Goal: Information Seeking & Learning: Find specific fact

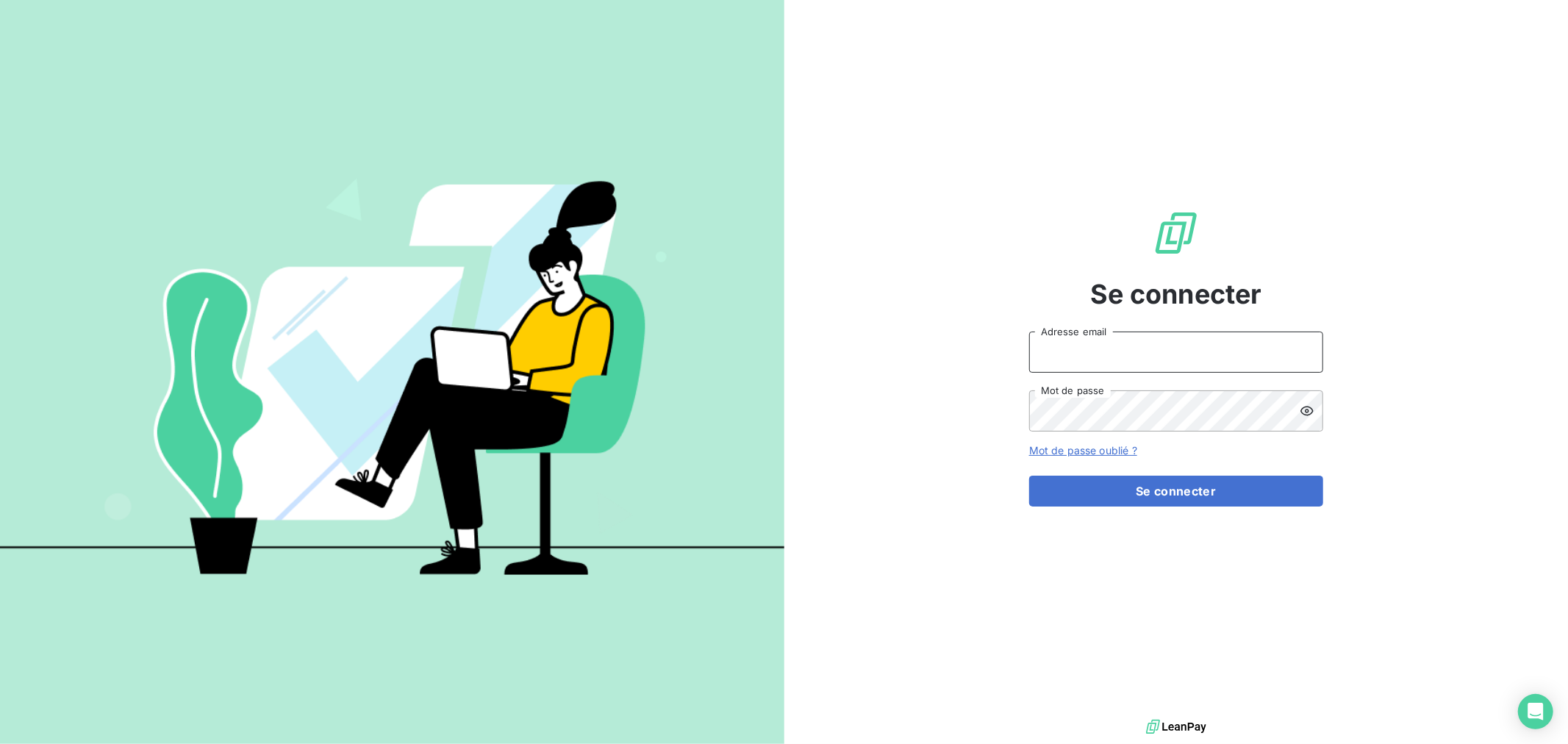
click at [1103, 371] on input "Adresse email" at bounding box center [1175, 352] width 294 height 41
type input "[EMAIL_ADDRESS][DOMAIN_NAME]"
click at [1029, 475] on button "Se connecter" at bounding box center [1175, 491] width 294 height 31
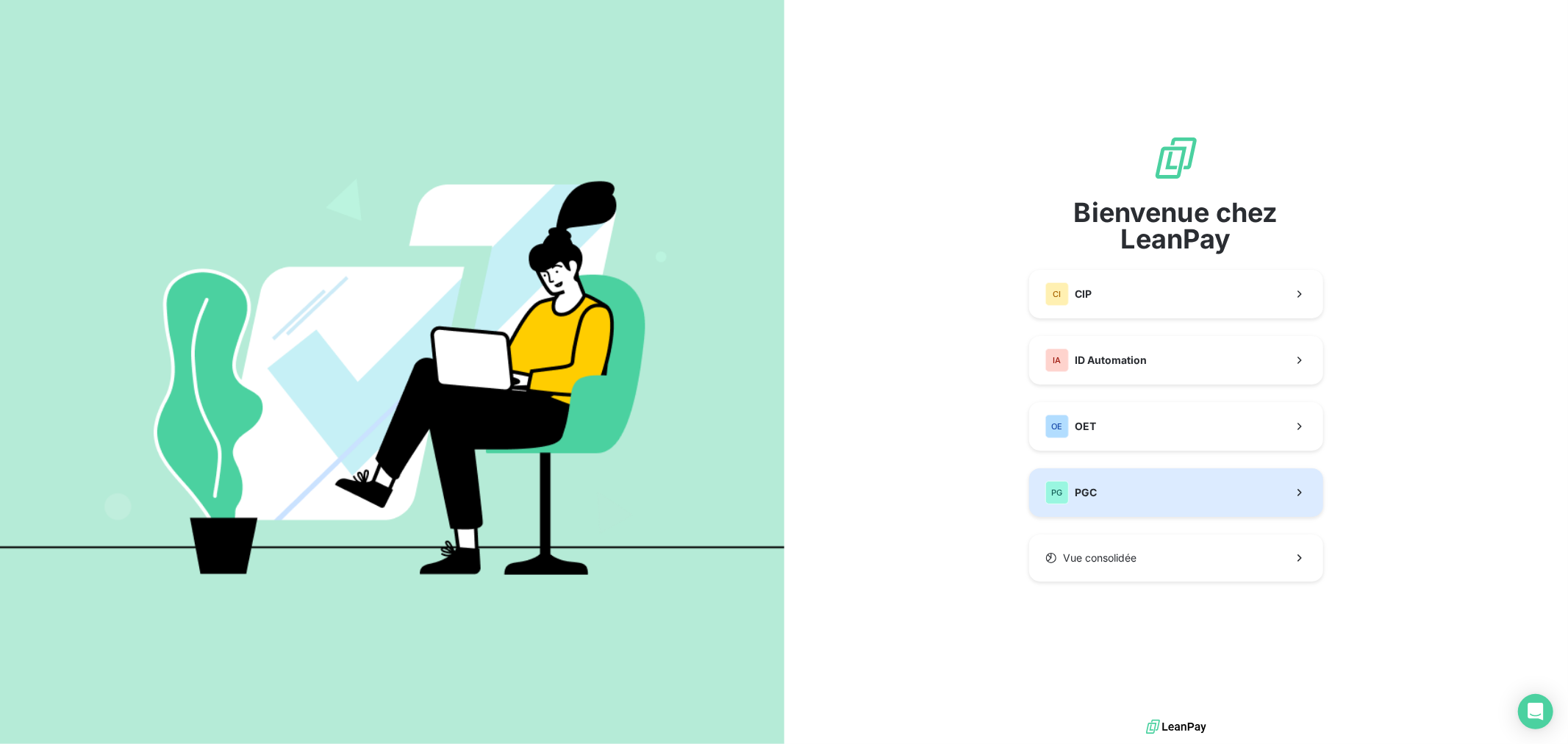
click at [1233, 493] on button "PG PGC" at bounding box center [1175, 492] width 294 height 48
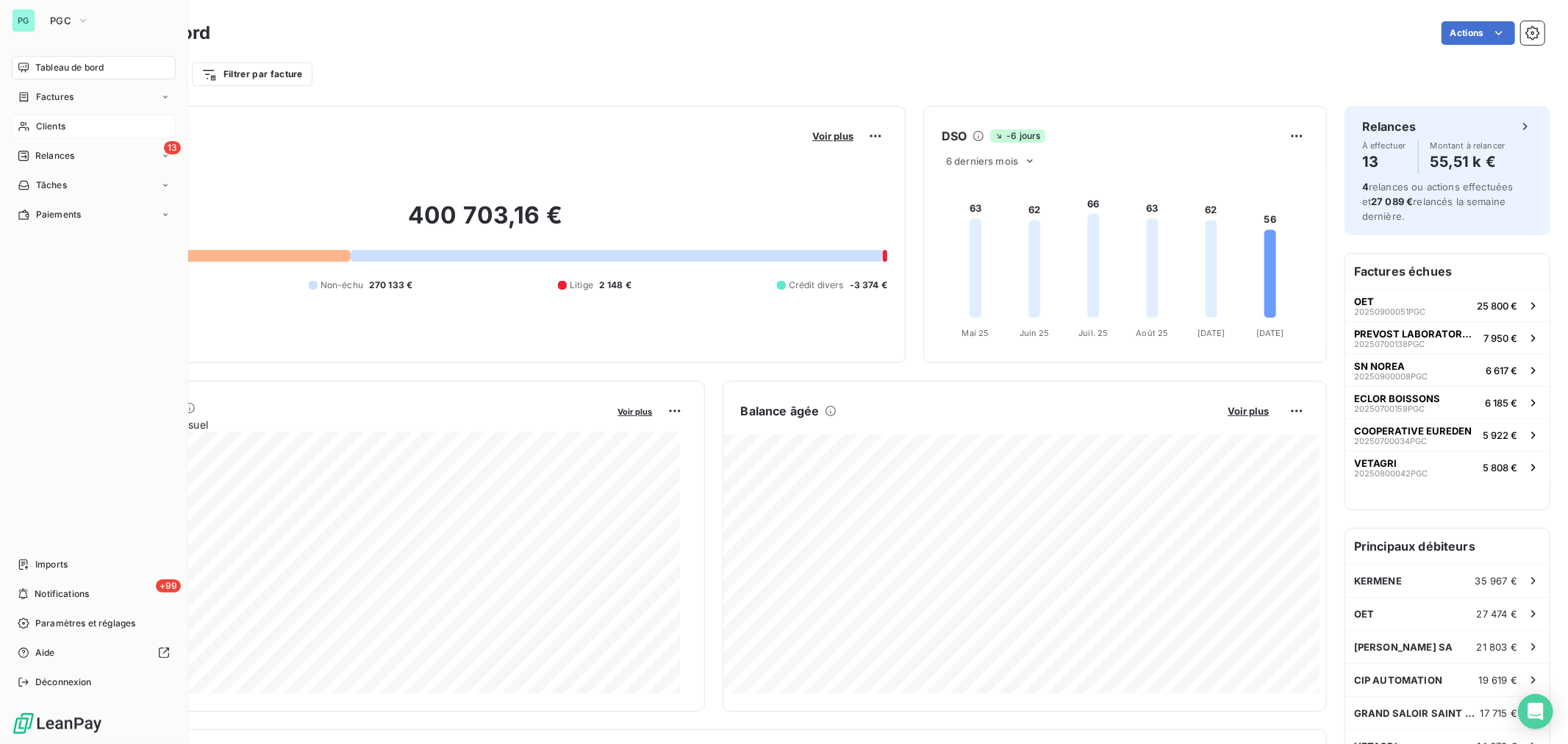
drag, startPoint x: 61, startPoint y: 125, endPoint x: 71, endPoint y: 122, distance: 10.4
click at [60, 126] on span "Clients" at bounding box center [50, 126] width 29 height 13
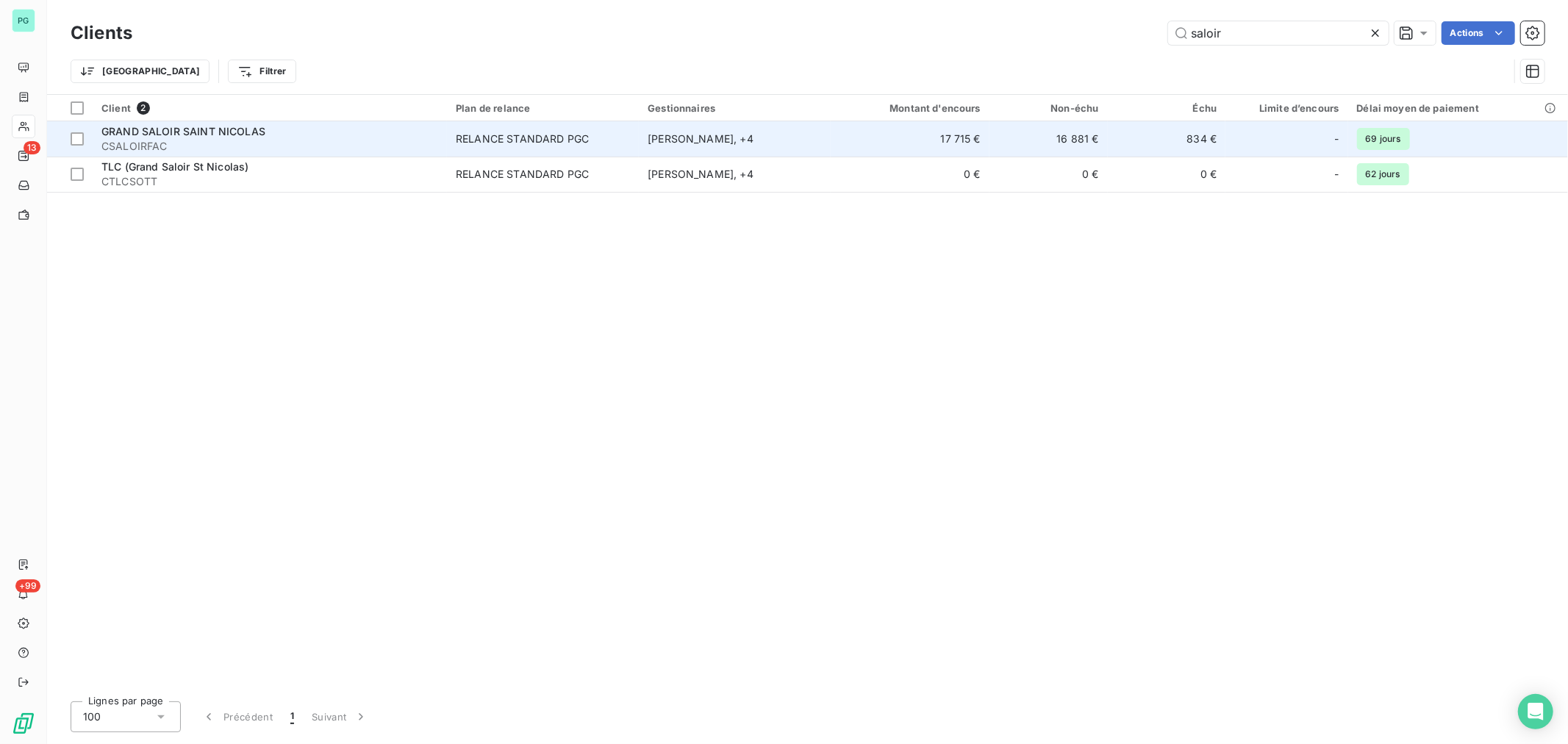
type input "saloir"
click at [1033, 134] on td "16 881 €" at bounding box center [1049, 139] width 119 height 36
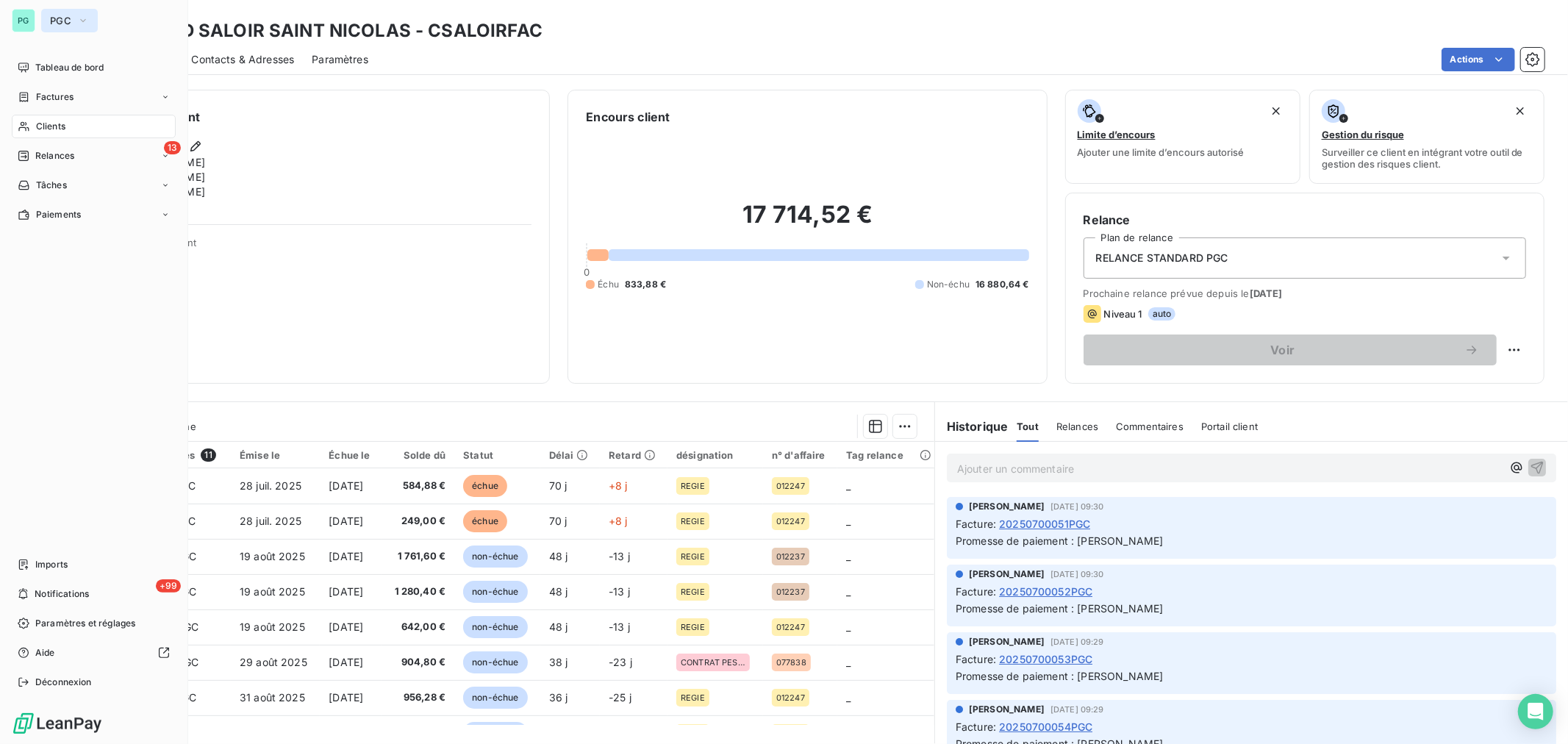
click at [78, 27] on icon "button" at bounding box center [82, 21] width 12 height 14
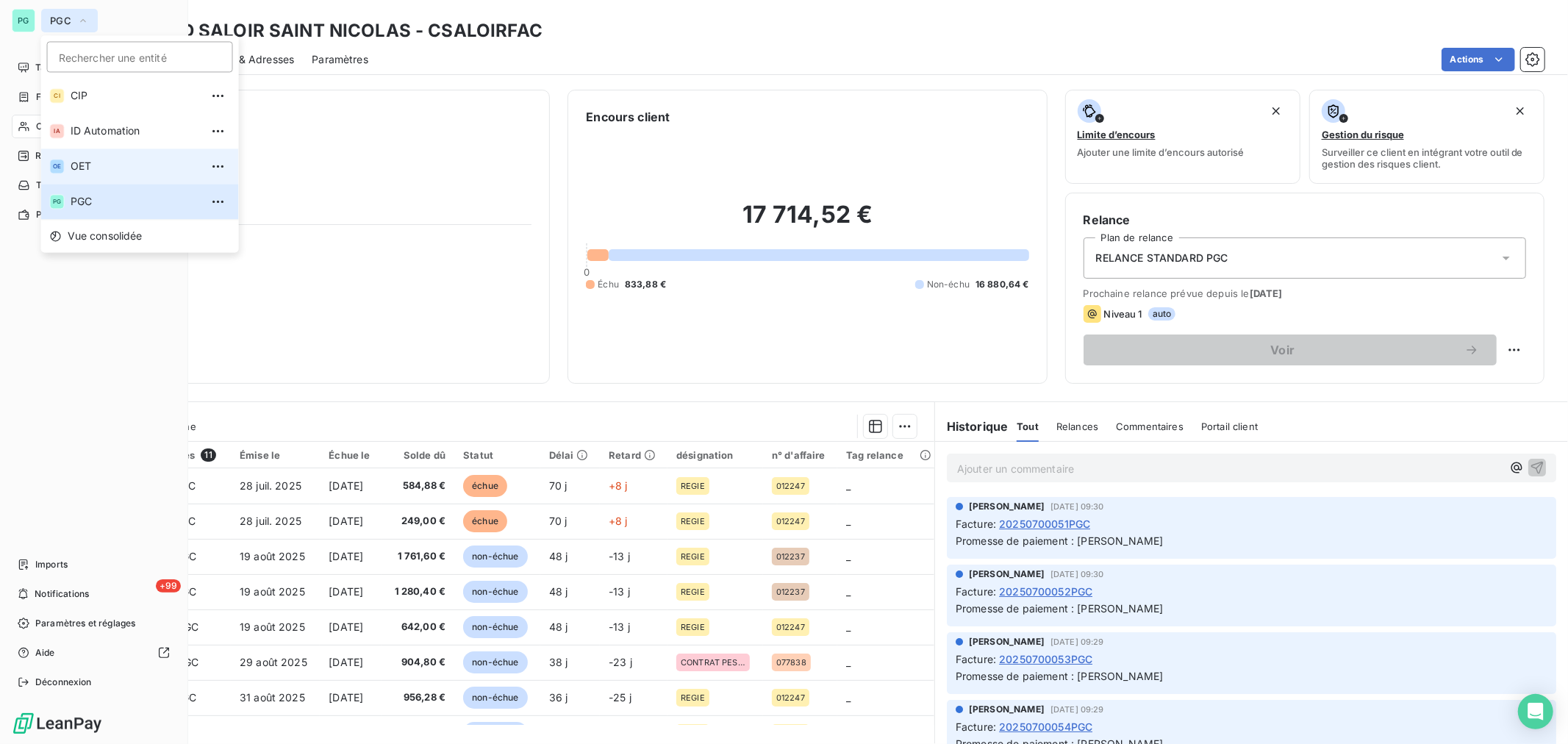
click at [106, 164] on span "OET" at bounding box center [136, 166] width 130 height 14
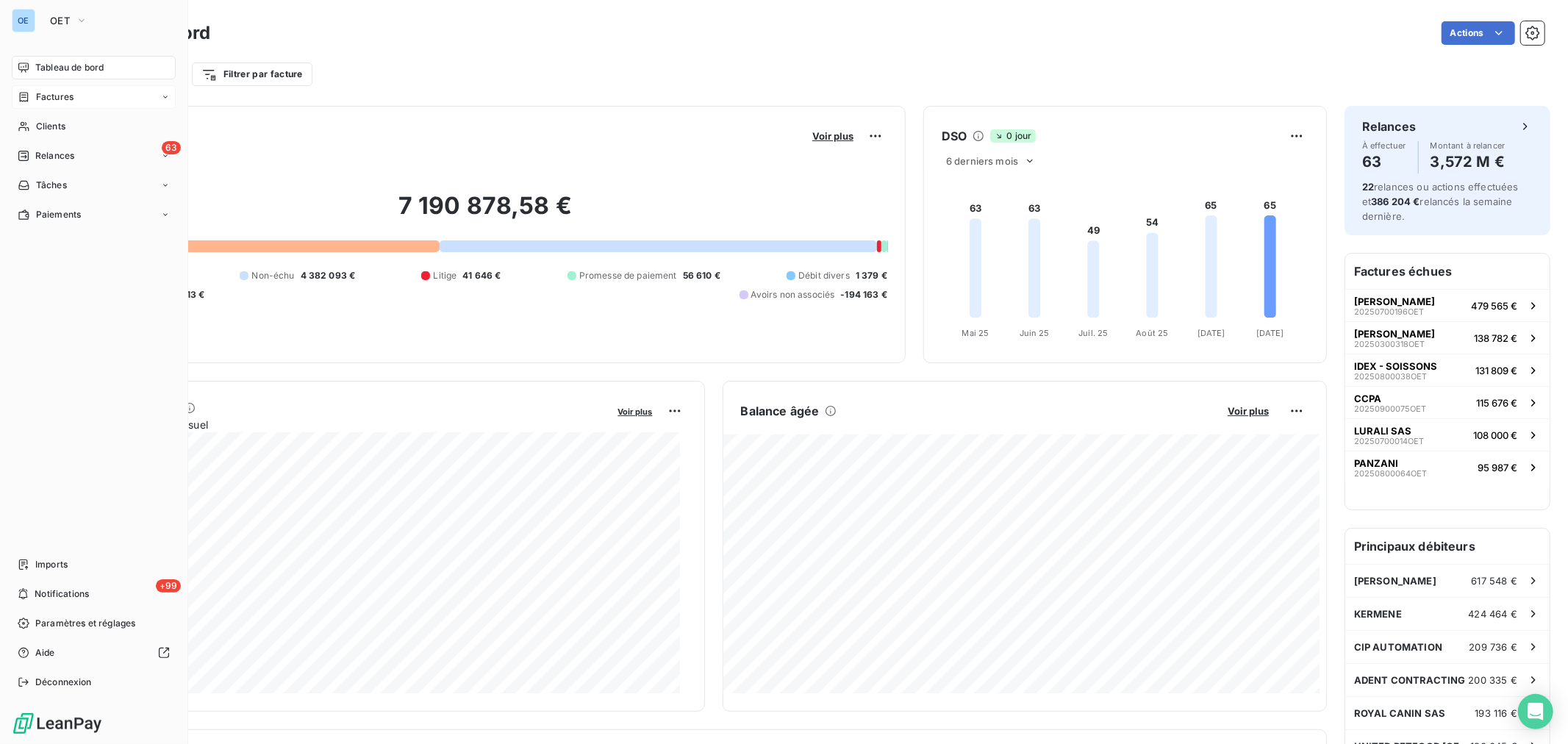
click at [88, 102] on div "Factures" at bounding box center [94, 97] width 164 height 23
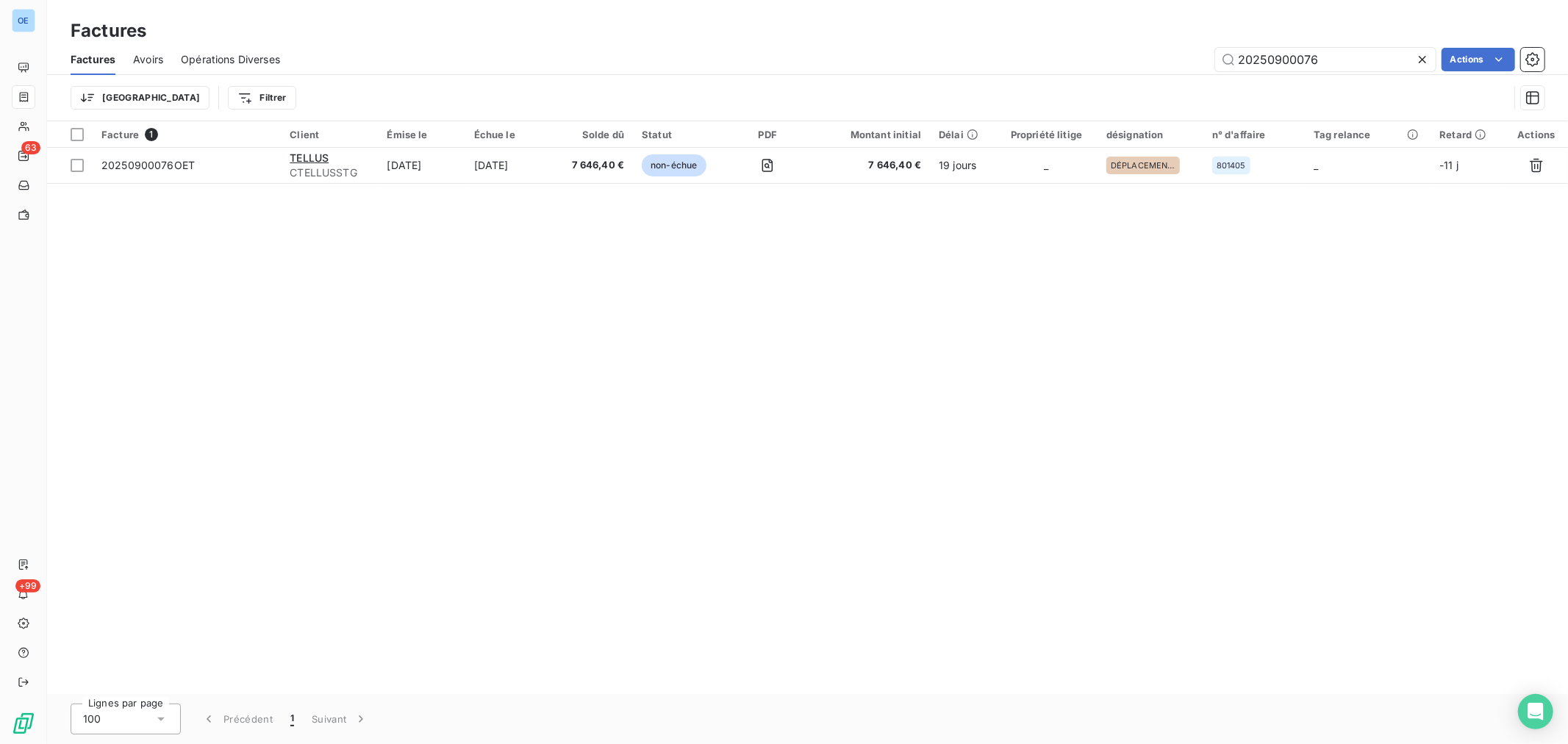
type input "20250900076"
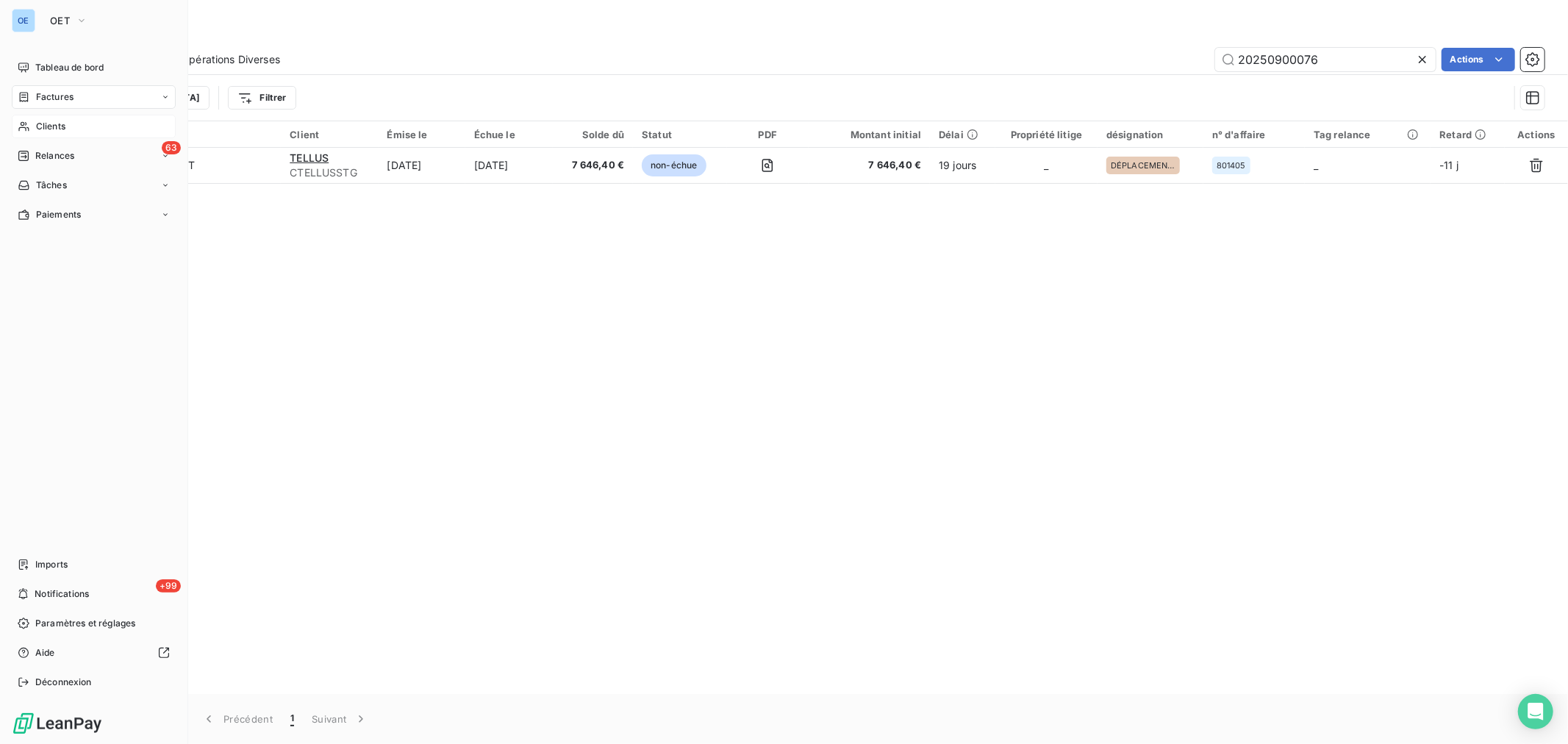
click at [47, 125] on span "Clients" at bounding box center [50, 126] width 29 height 13
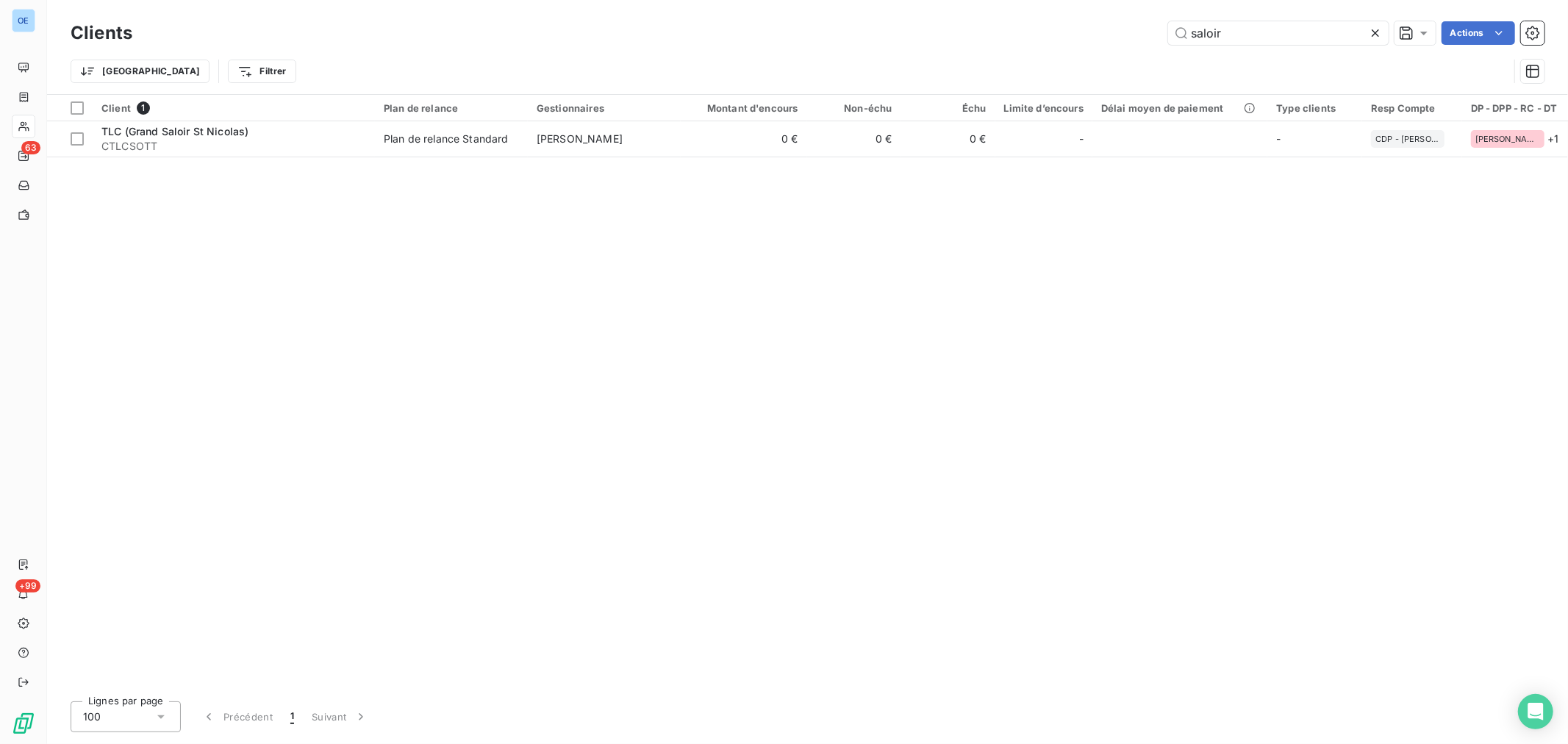
drag, startPoint x: 1272, startPoint y: 35, endPoint x: 1020, endPoint y: 23, distance: 252.3
click at [1033, 25] on div "saloir Actions" at bounding box center [847, 33] width 1395 height 23
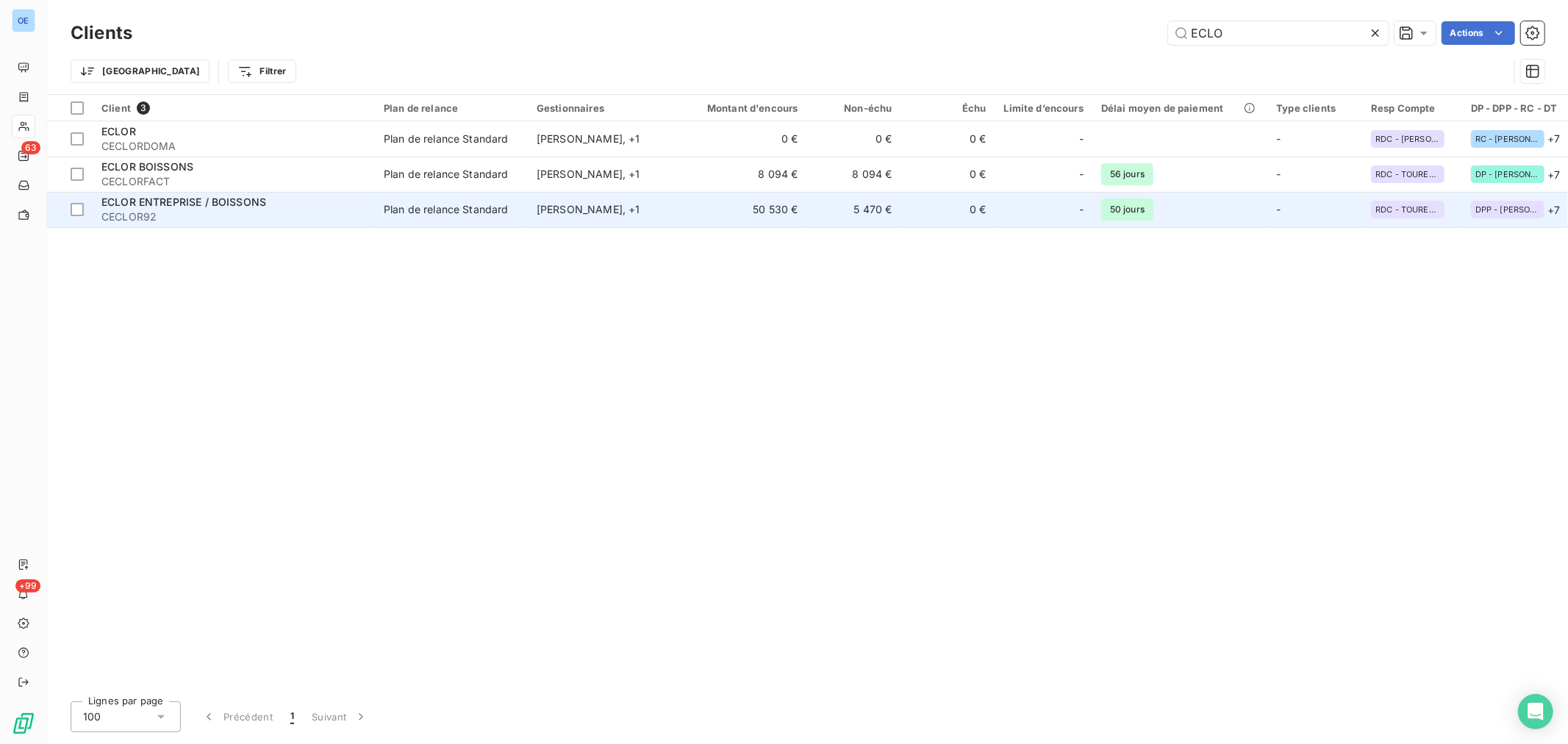
type input "ECLO"
click at [936, 219] on td "0 €" at bounding box center [948, 210] width 94 height 36
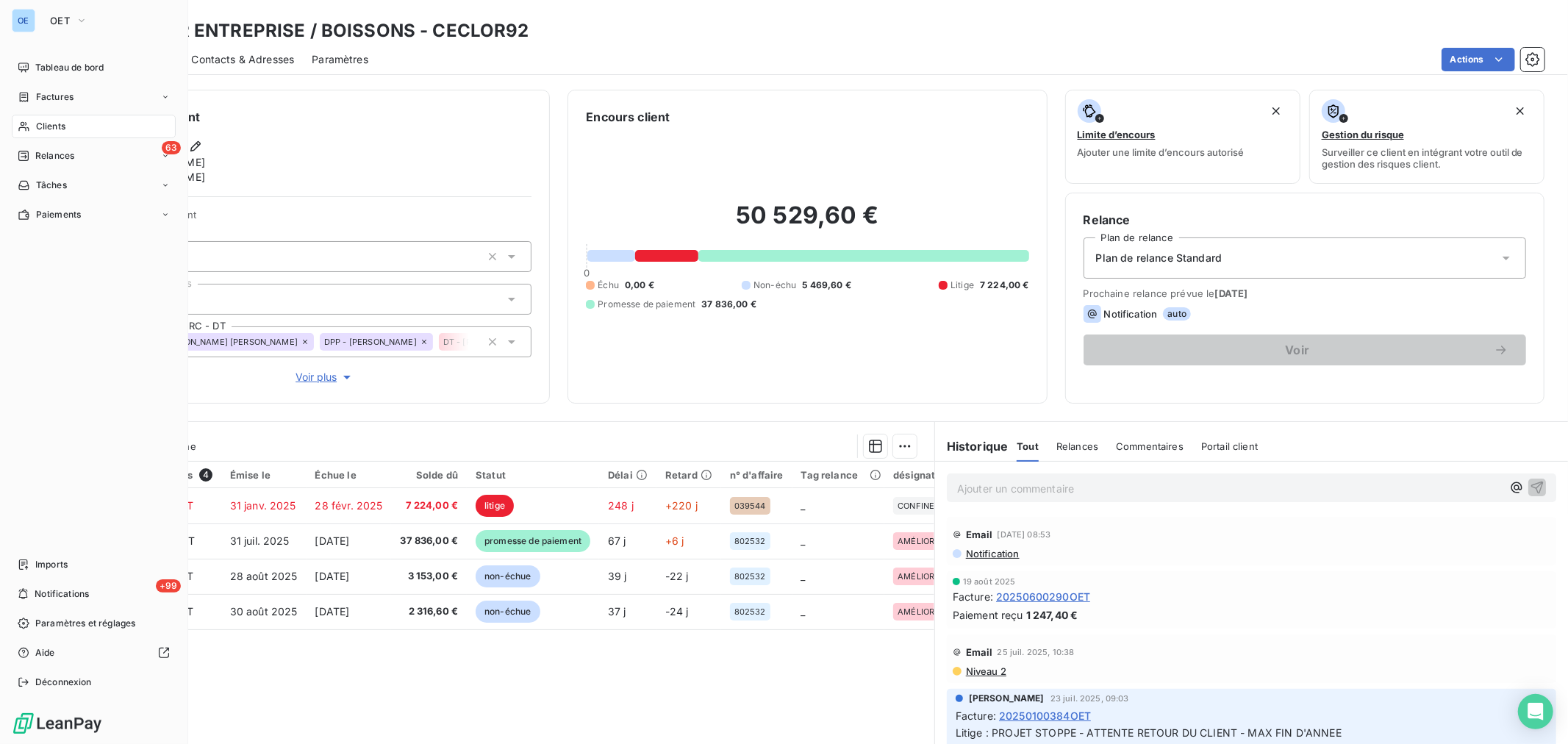
click at [56, 128] on span "Clients" at bounding box center [50, 126] width 29 height 13
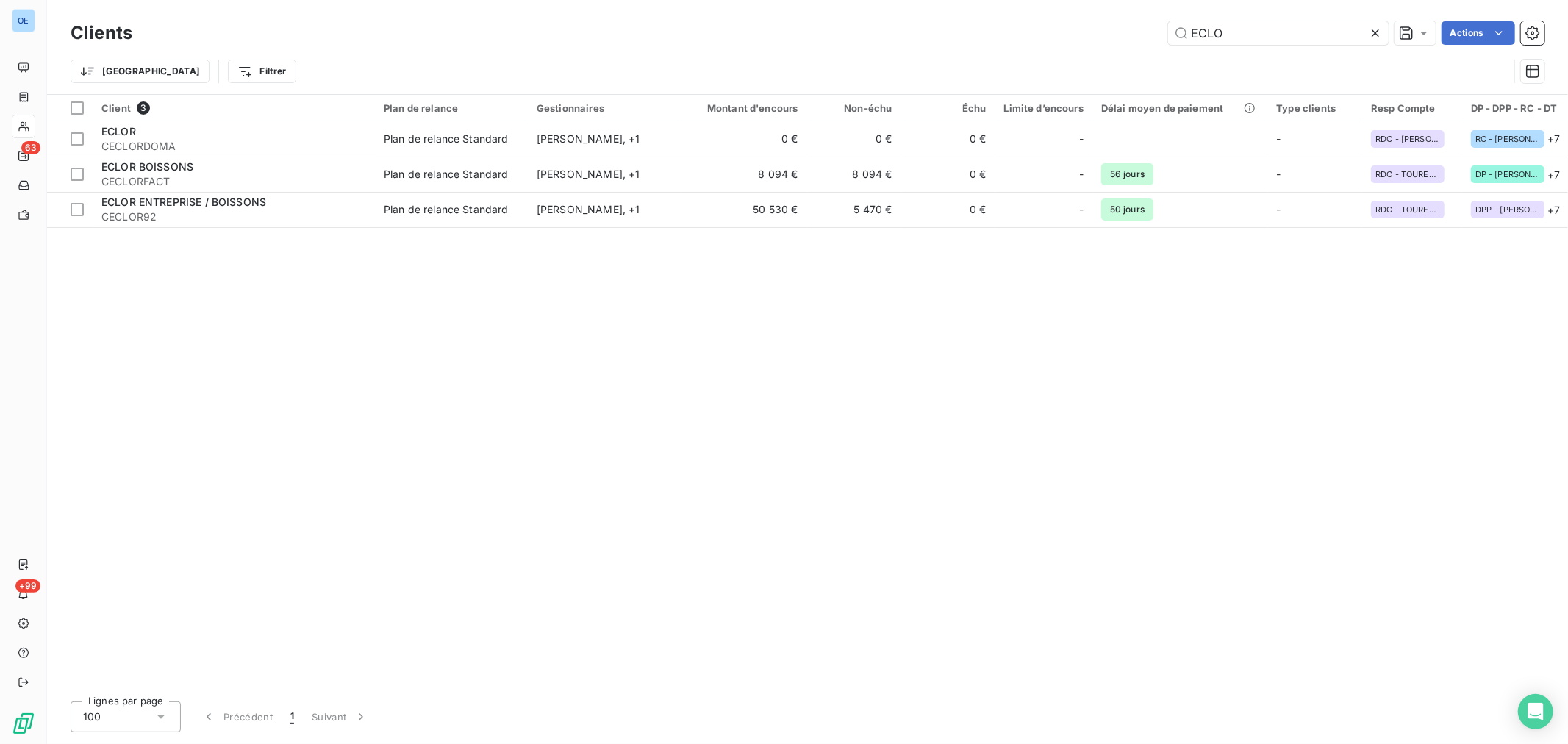
drag, startPoint x: 1261, startPoint y: 32, endPoint x: 1022, endPoint y: 22, distance: 239.2
click at [1058, 22] on div "ECLO Actions" at bounding box center [847, 33] width 1395 height 23
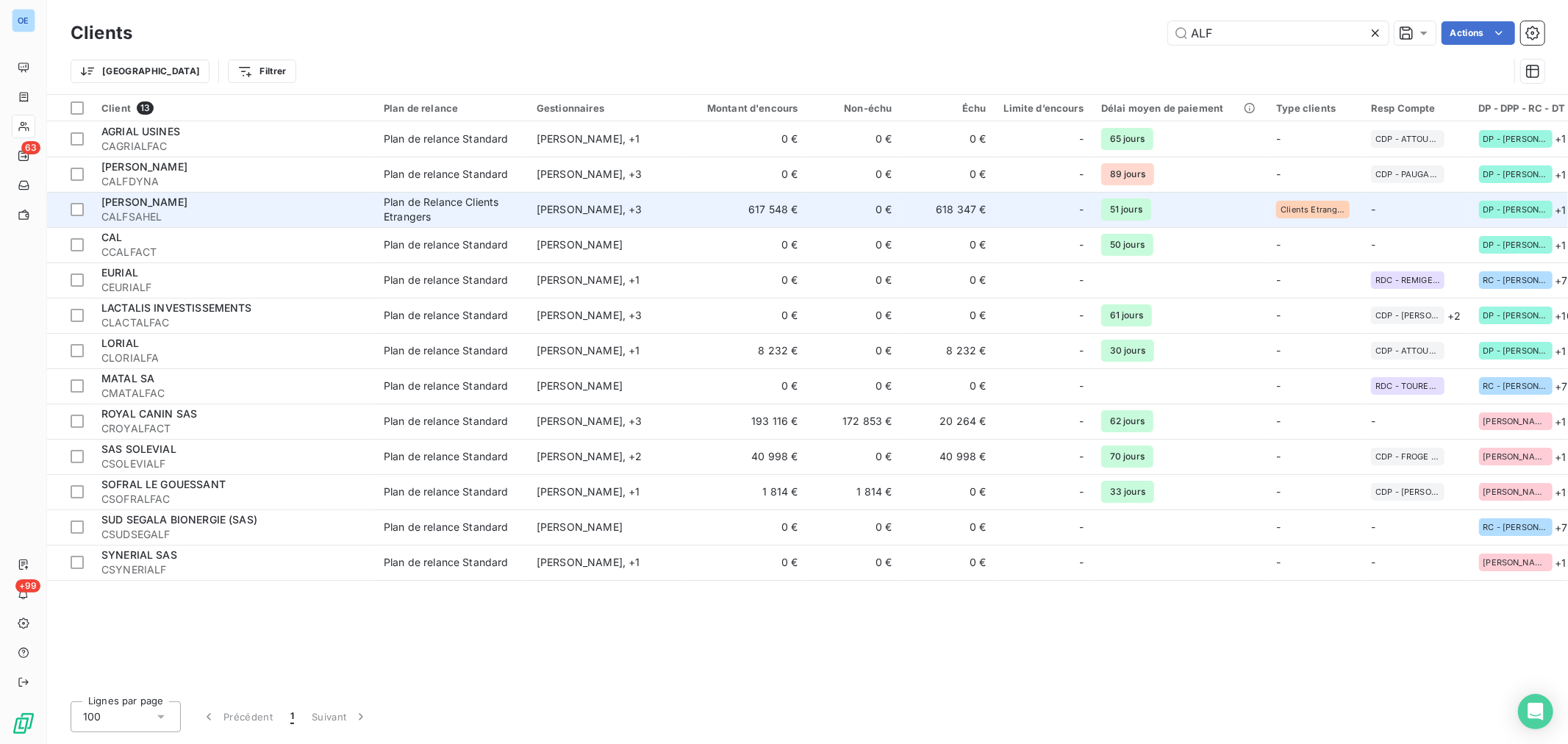
type input "ALF"
click at [232, 215] on span "CALFSAHEL" at bounding box center [234, 217] width 265 height 14
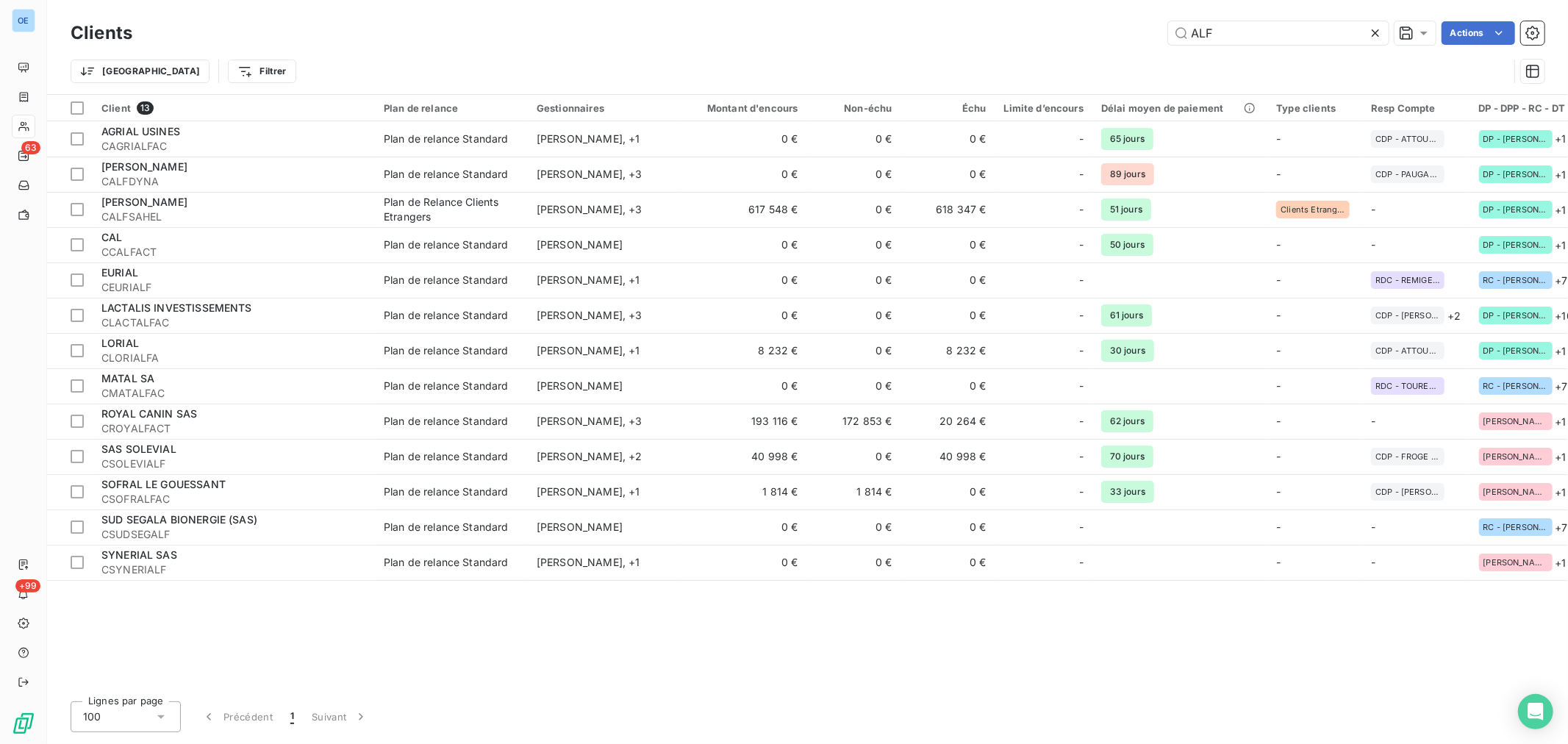
drag, startPoint x: 1236, startPoint y: 30, endPoint x: 1099, endPoint y: 30, distance: 137.0
click at [1129, 36] on div "ALF Actions" at bounding box center [847, 33] width 1395 height 23
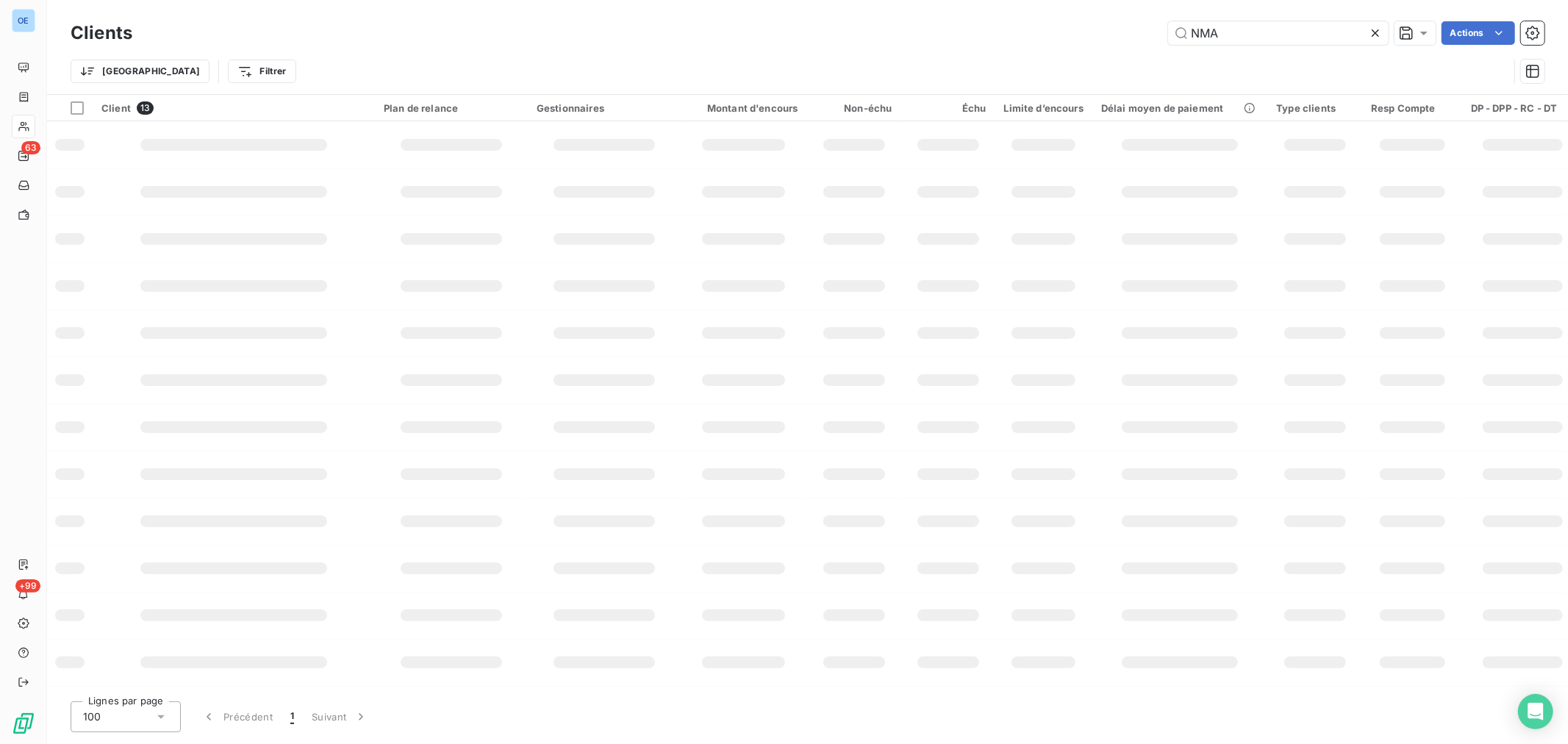
type input "NMA"
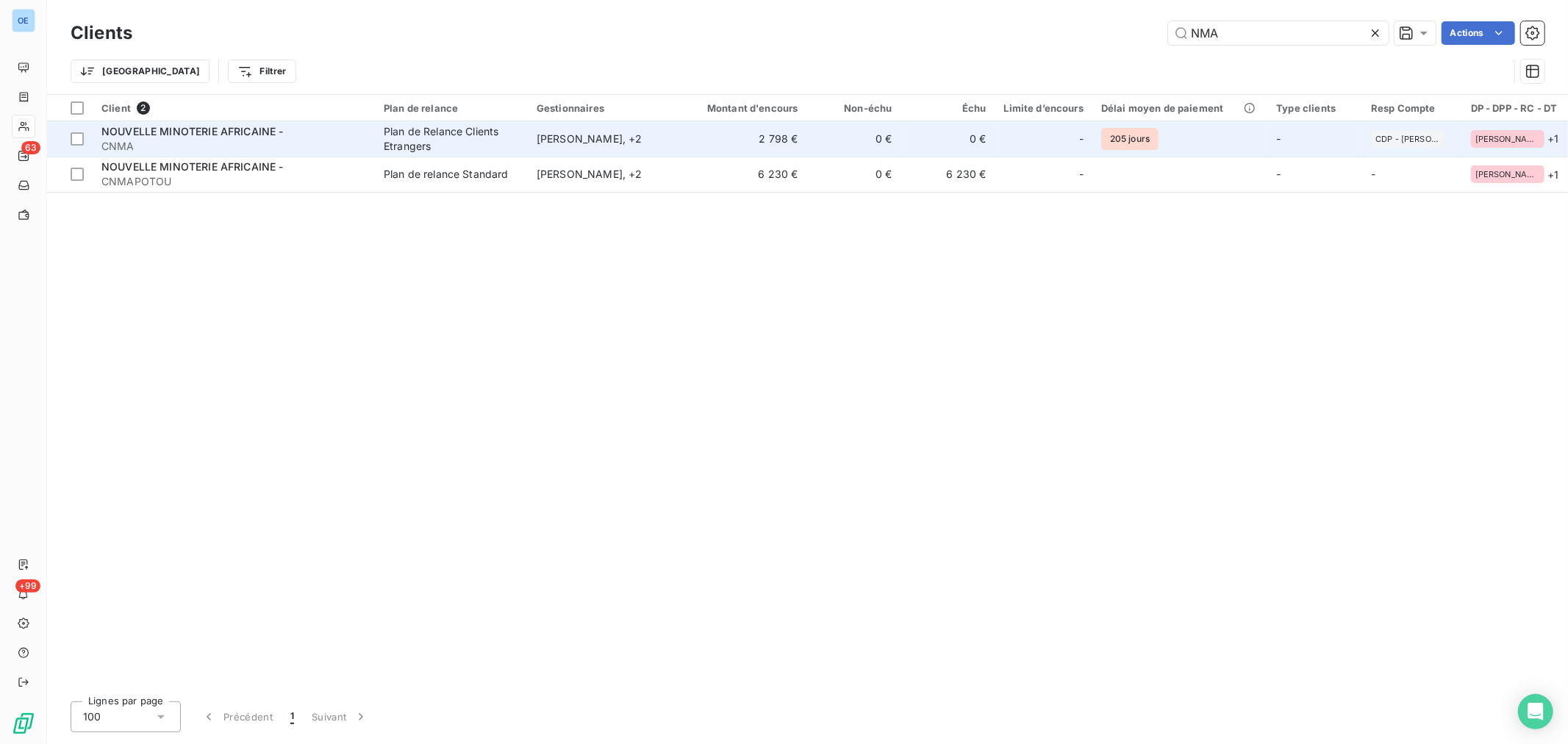
click at [946, 144] on td "0 €" at bounding box center [948, 139] width 94 height 36
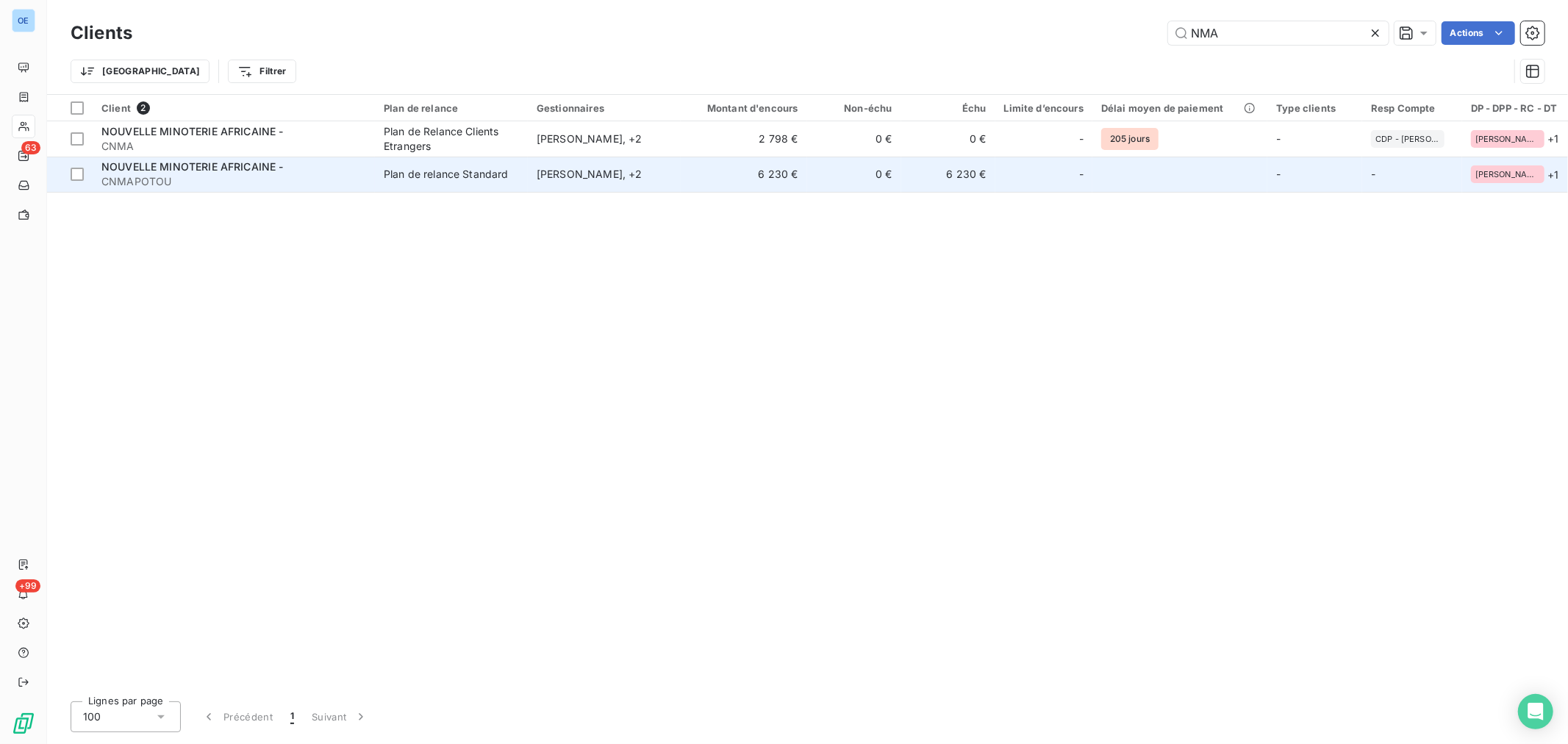
click at [892, 181] on td "0 €" at bounding box center [853, 174] width 94 height 36
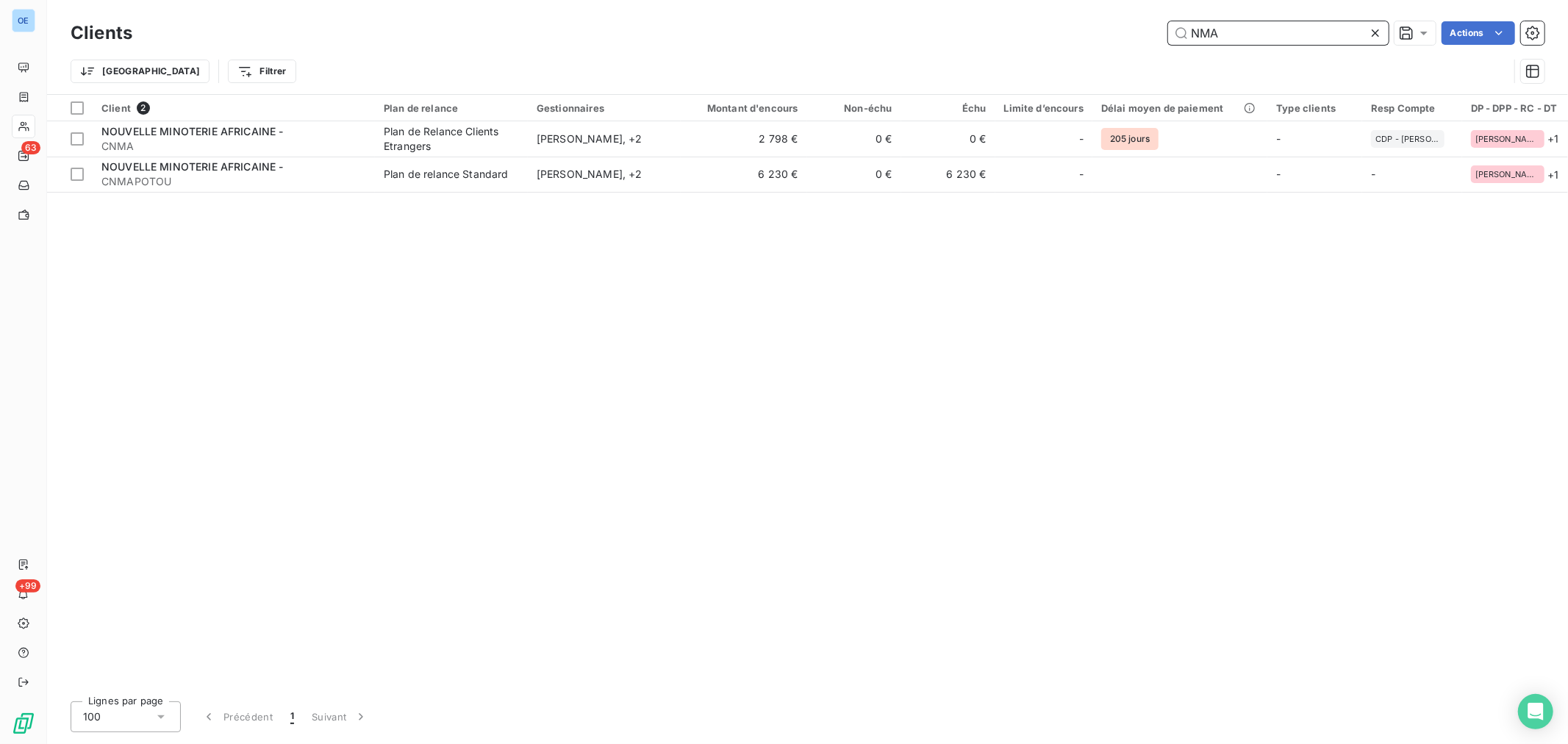
drag, startPoint x: 1276, startPoint y: 32, endPoint x: 1032, endPoint y: -3, distance: 246.5
click at [1032, 0] on html "OE 63 +99 Clients NMA Actions Trier Filtrer Client 2 Plan de relance Gestionnai…" at bounding box center [784, 372] width 1568 height 744
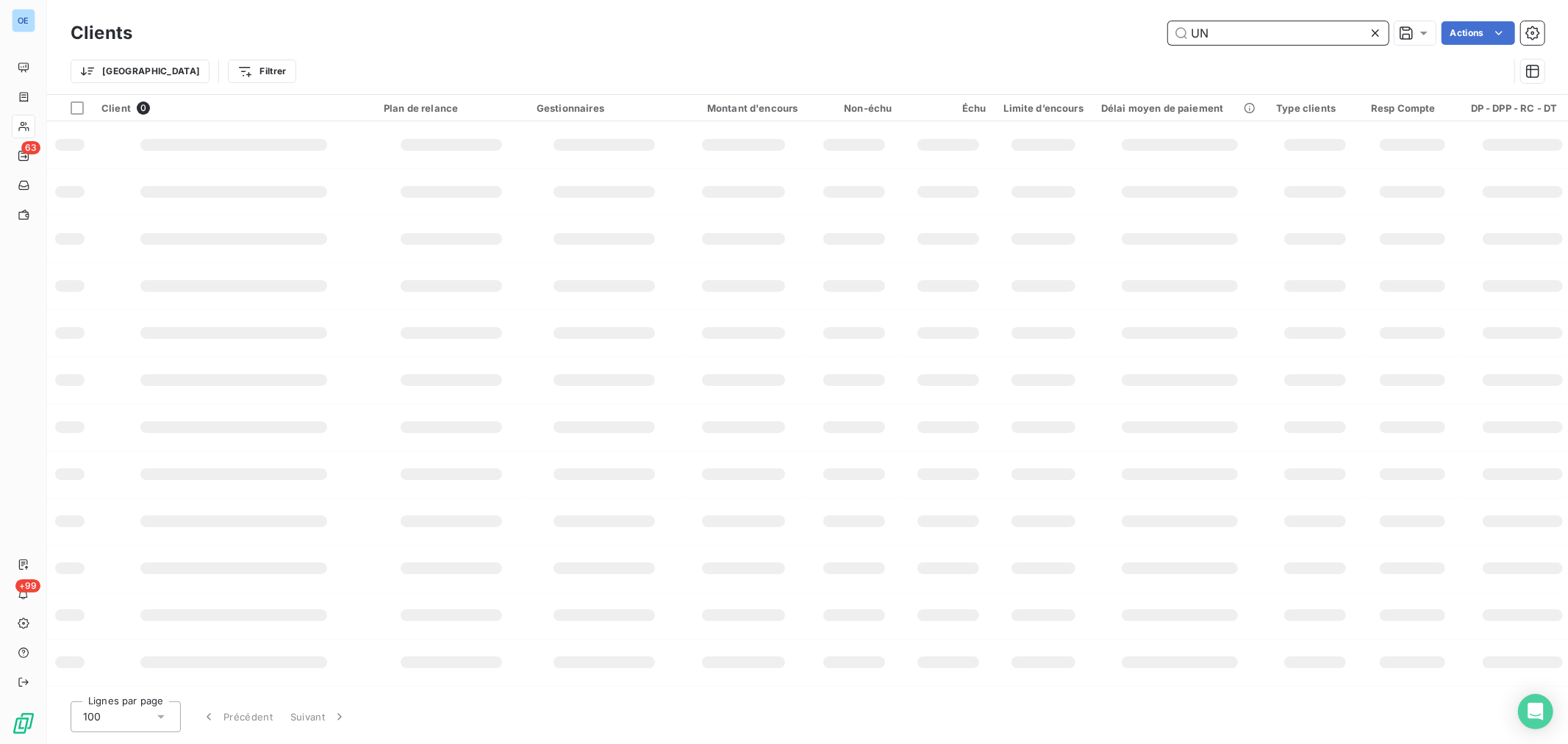
type input "U"
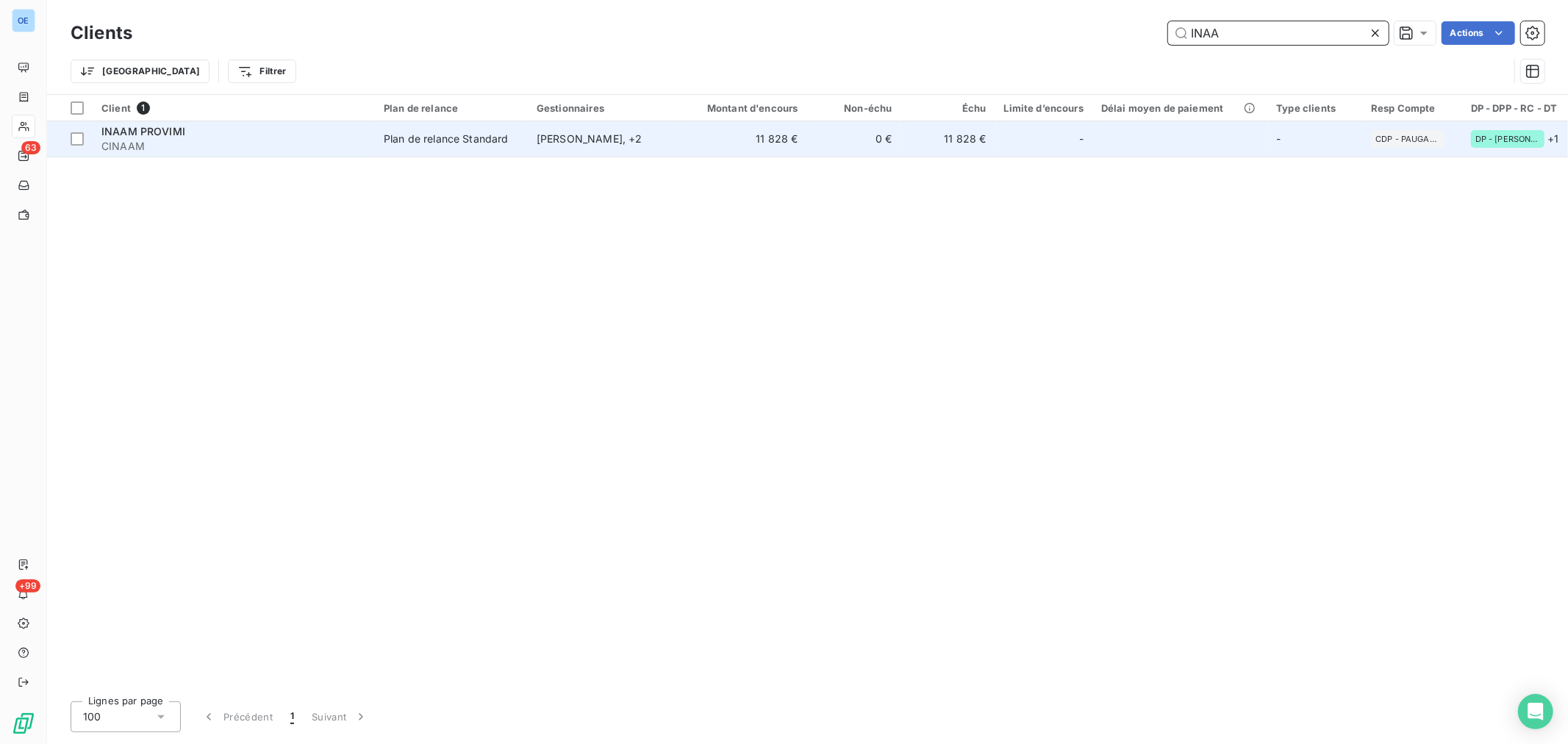
type input "INAA"
click at [901, 144] on td "11 828 €" at bounding box center [948, 139] width 94 height 36
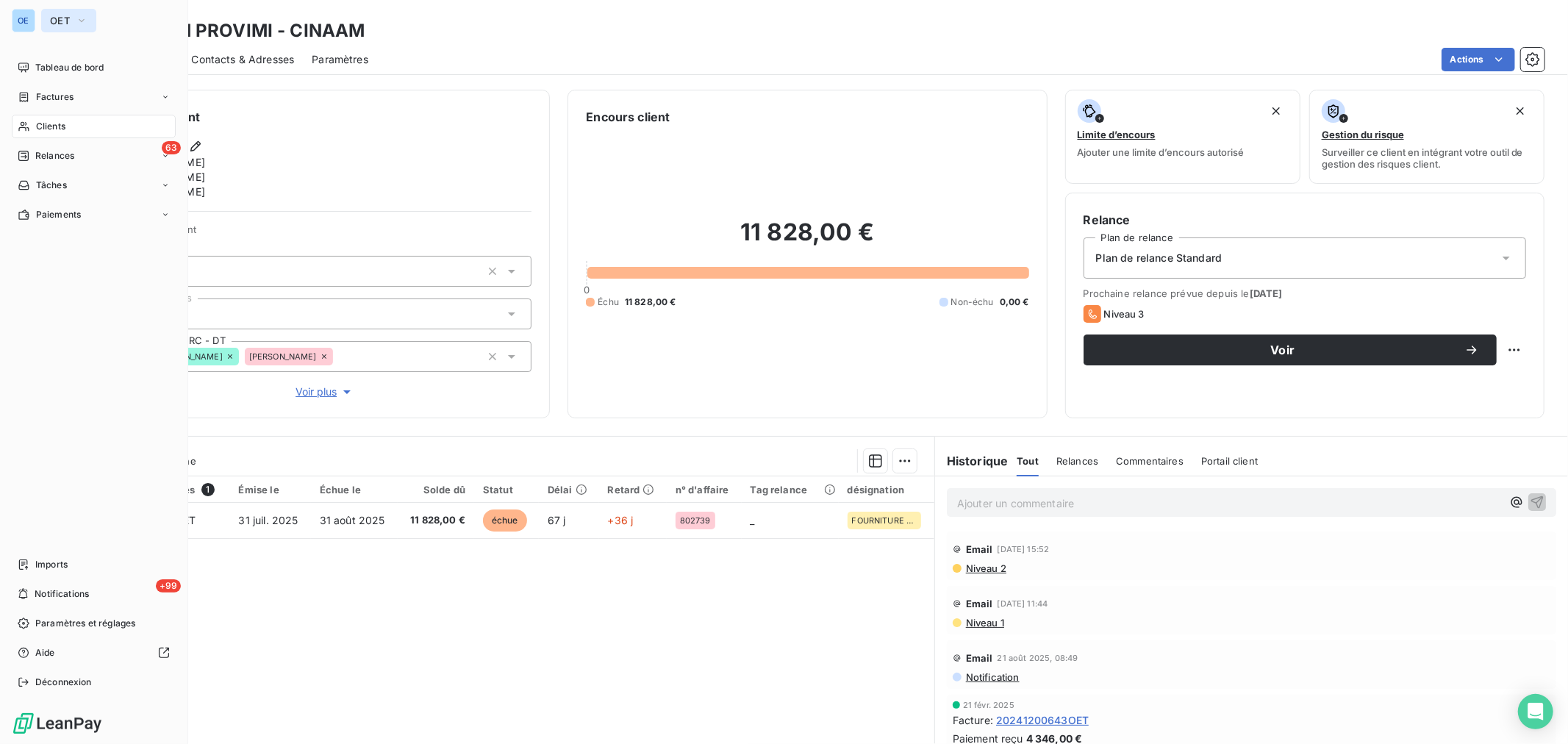
click at [61, 19] on span "OET" at bounding box center [60, 20] width 20 height 12
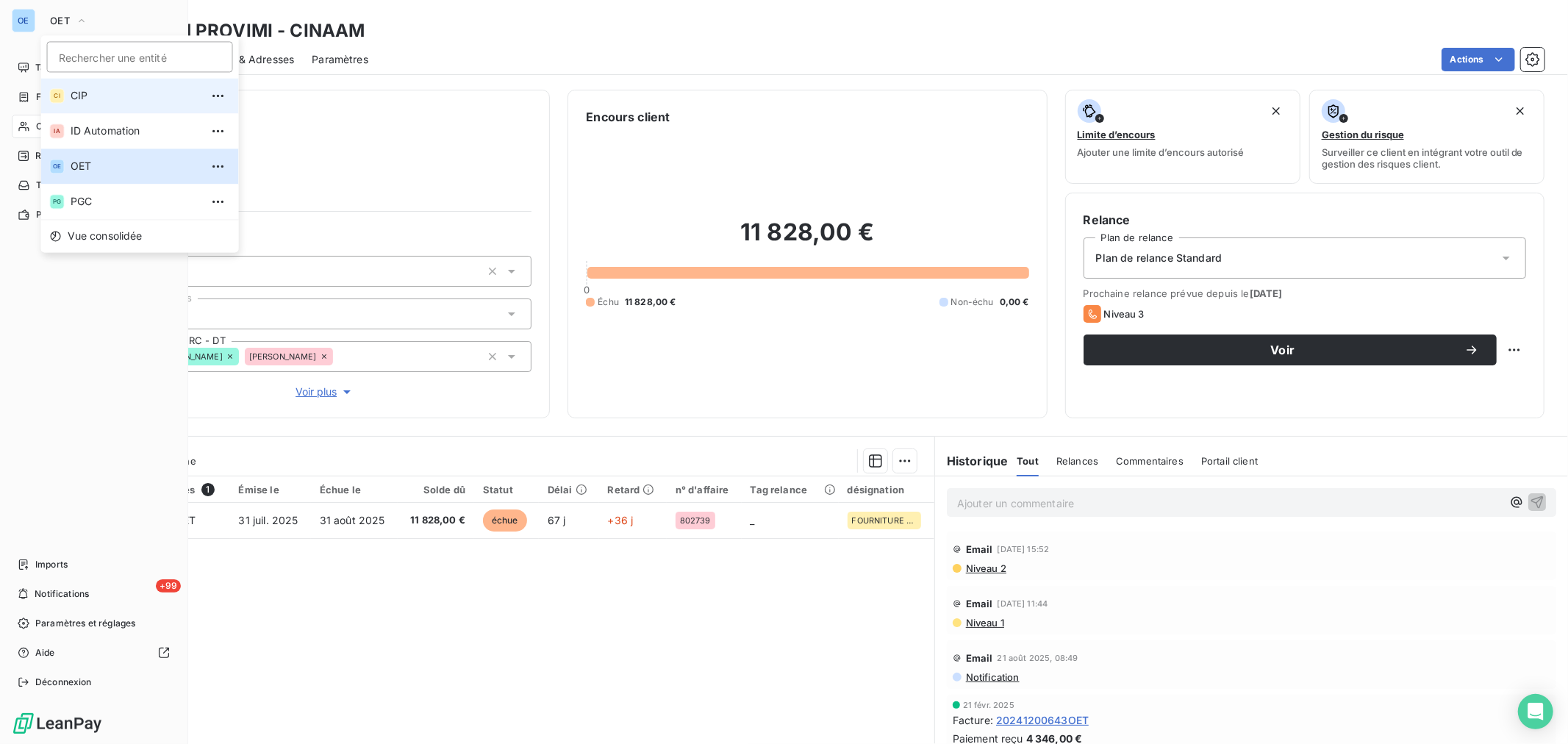
click at [115, 97] on span "CIP" at bounding box center [136, 95] width 130 height 14
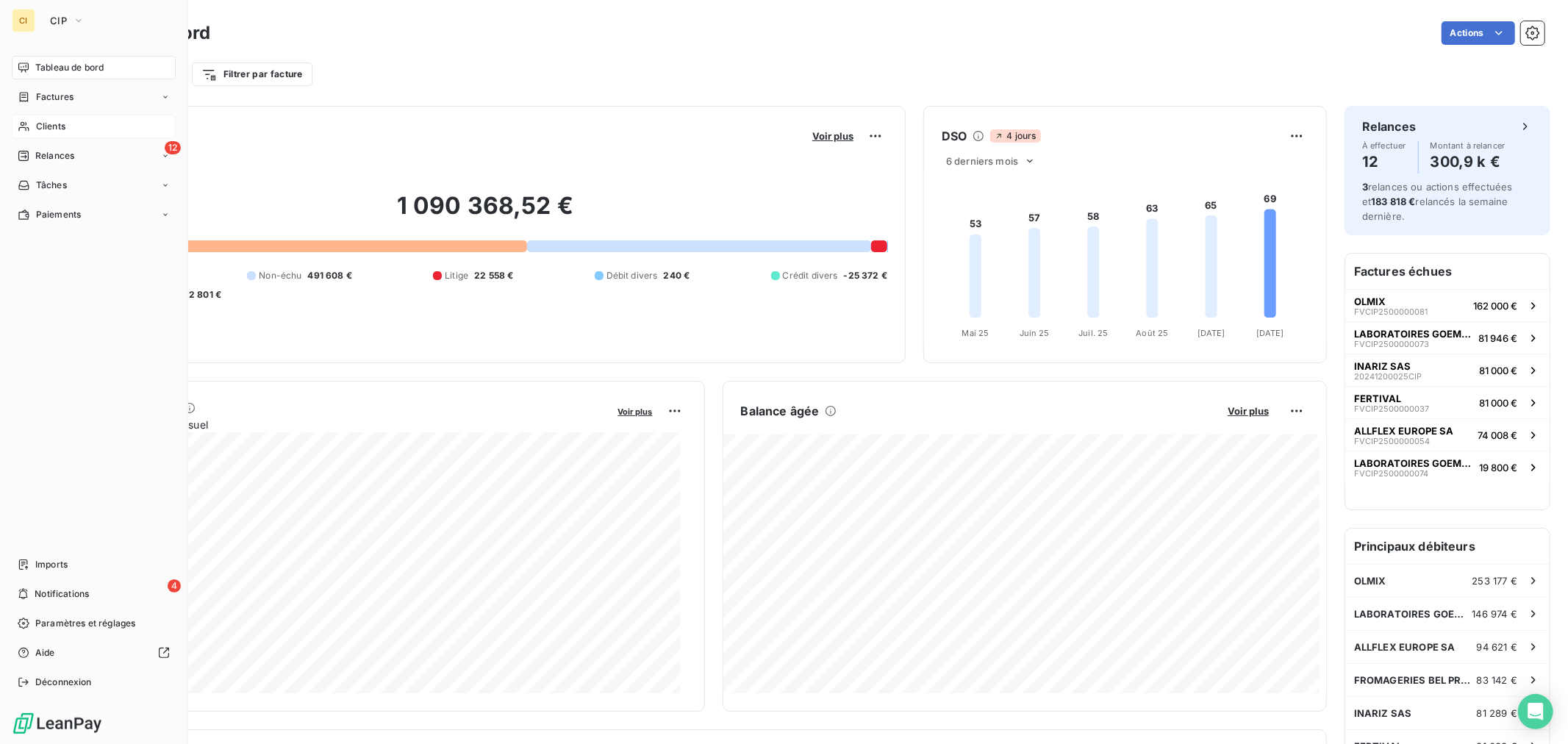
click at [64, 123] on span "Clients" at bounding box center [50, 126] width 29 height 13
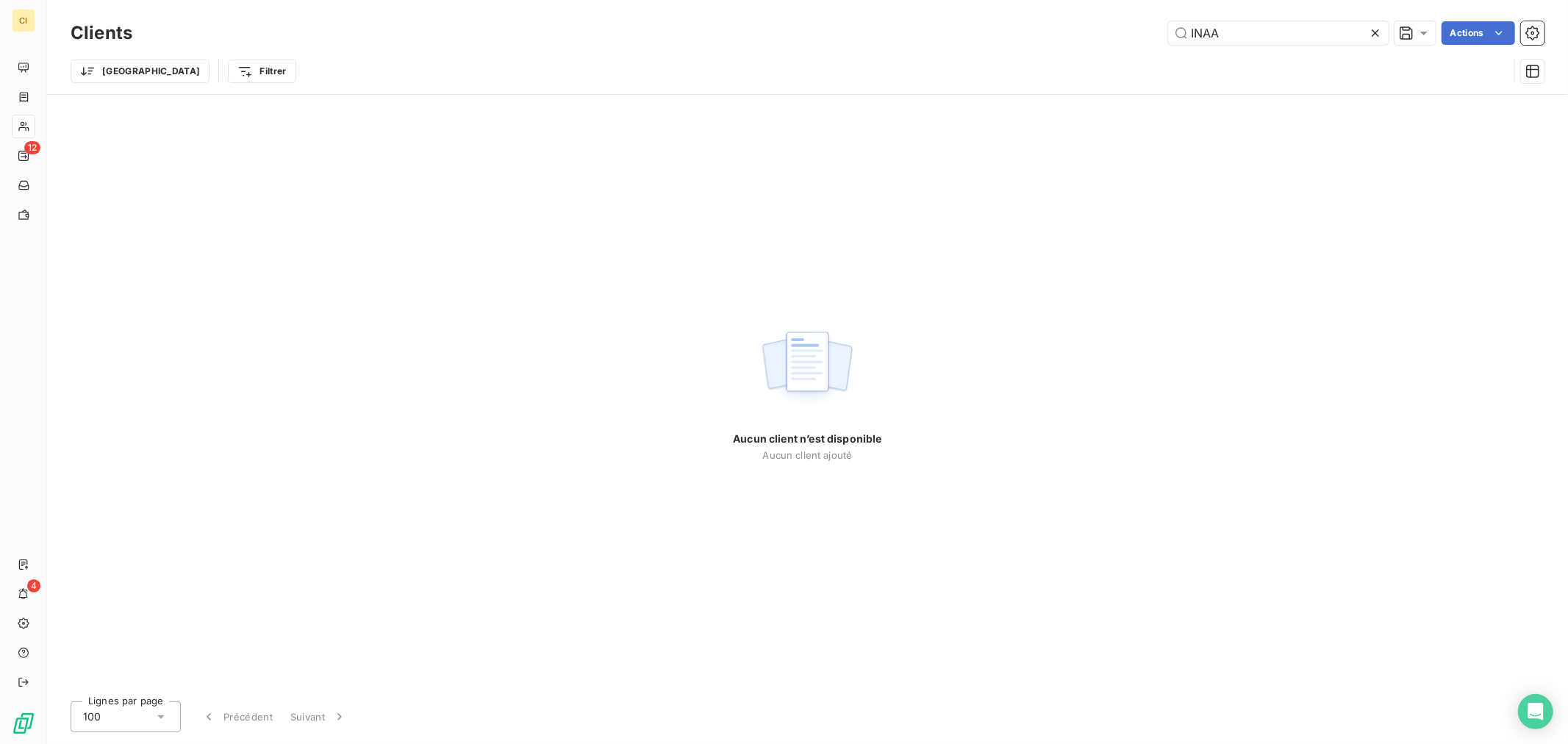
drag, startPoint x: 1138, startPoint y: 39, endPoint x: 1126, endPoint y: 38, distance: 12.0
click at [1129, 39] on div "INAA Actions" at bounding box center [847, 33] width 1395 height 23
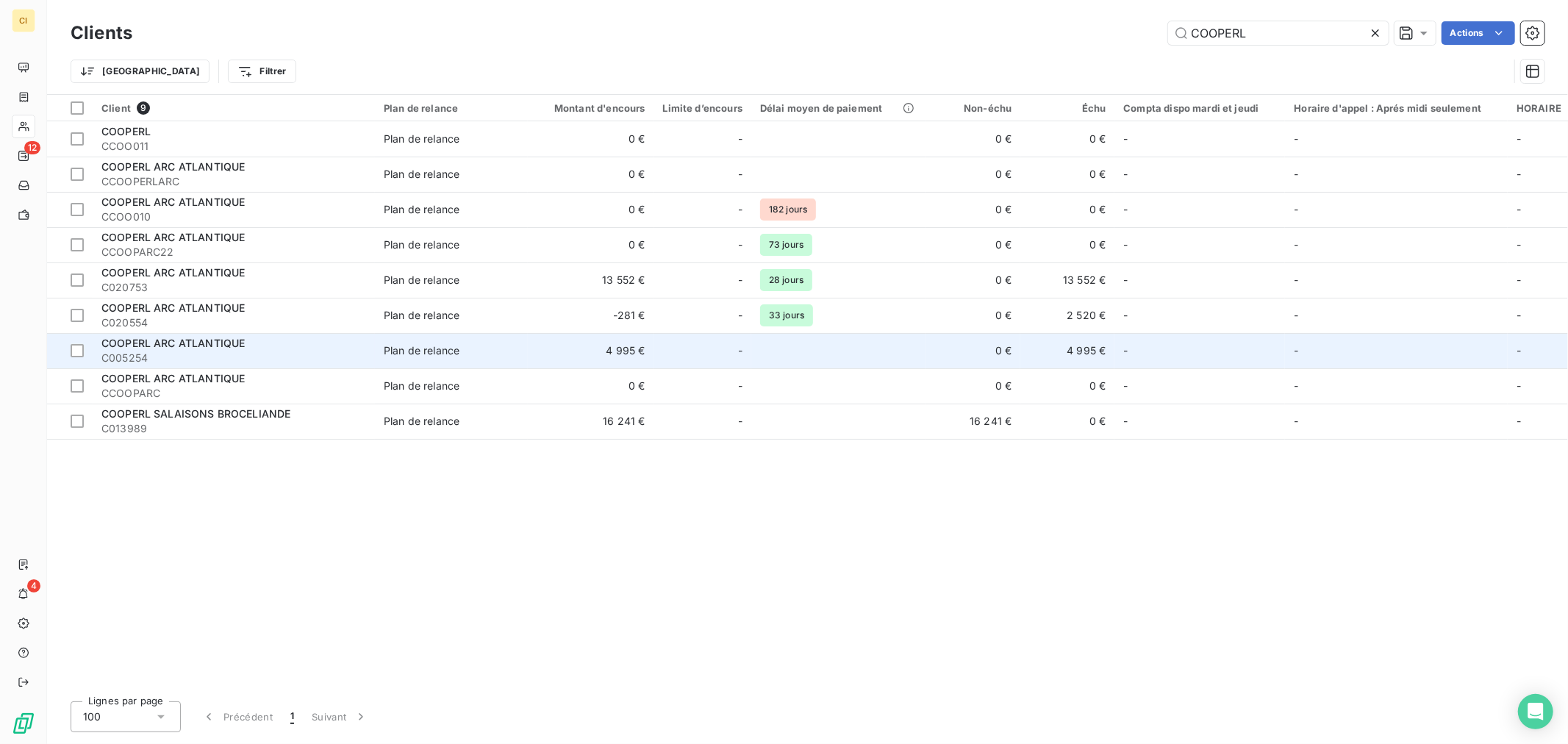
type input "COOPERL"
click at [618, 354] on td "4 995 €" at bounding box center [591, 351] width 127 height 36
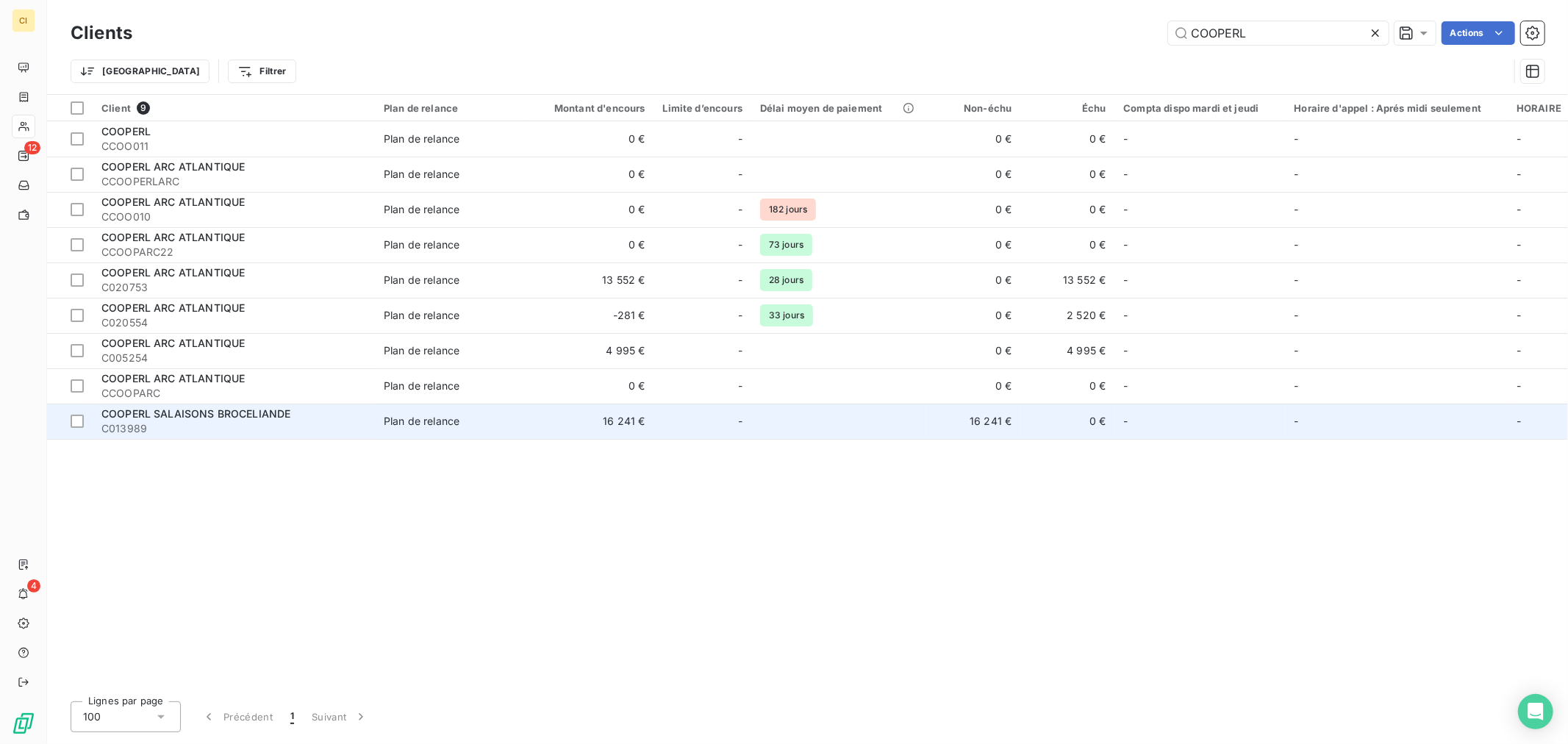
click at [630, 422] on td "16 241 €" at bounding box center [591, 421] width 127 height 36
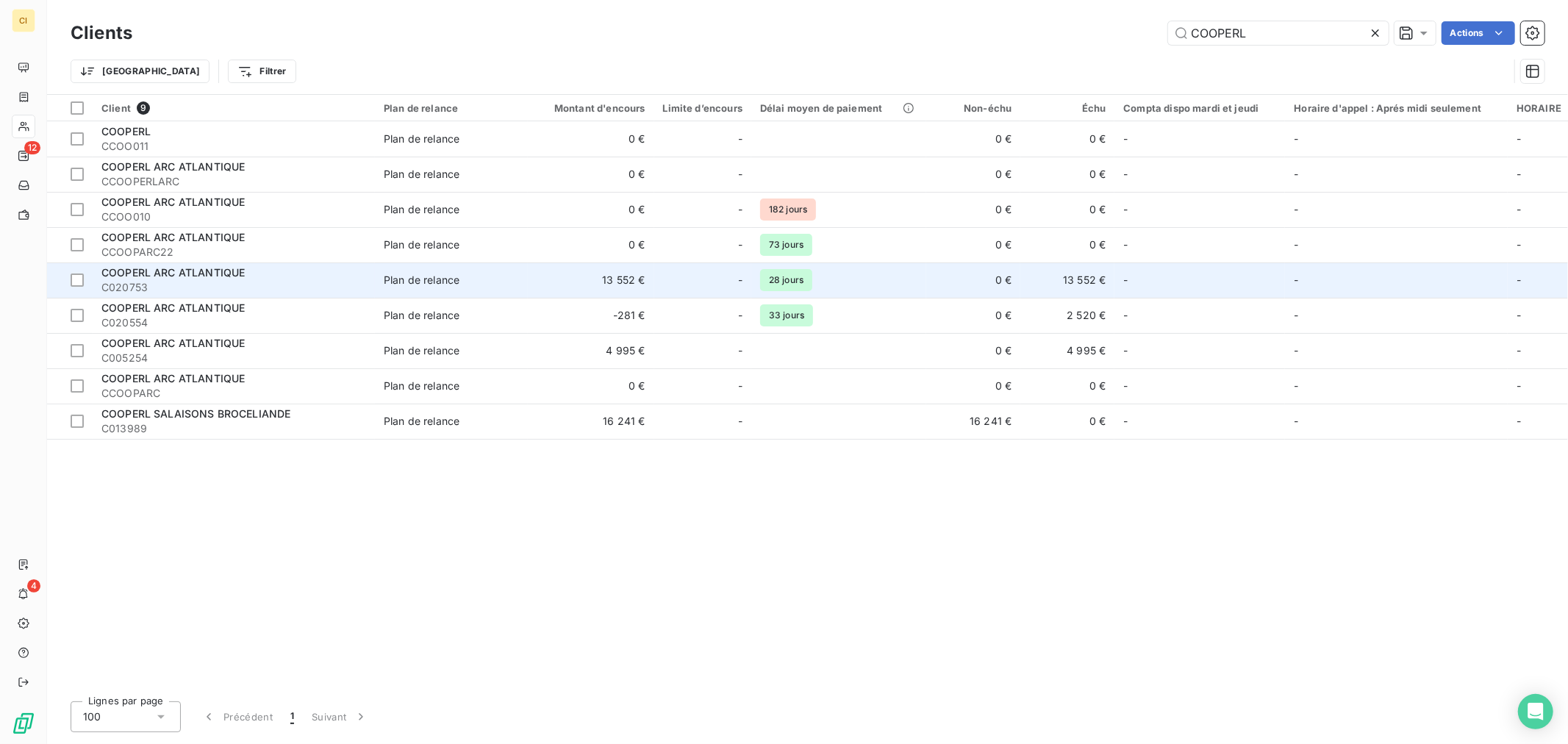
click at [654, 277] on td "-" at bounding box center [702, 280] width 97 height 36
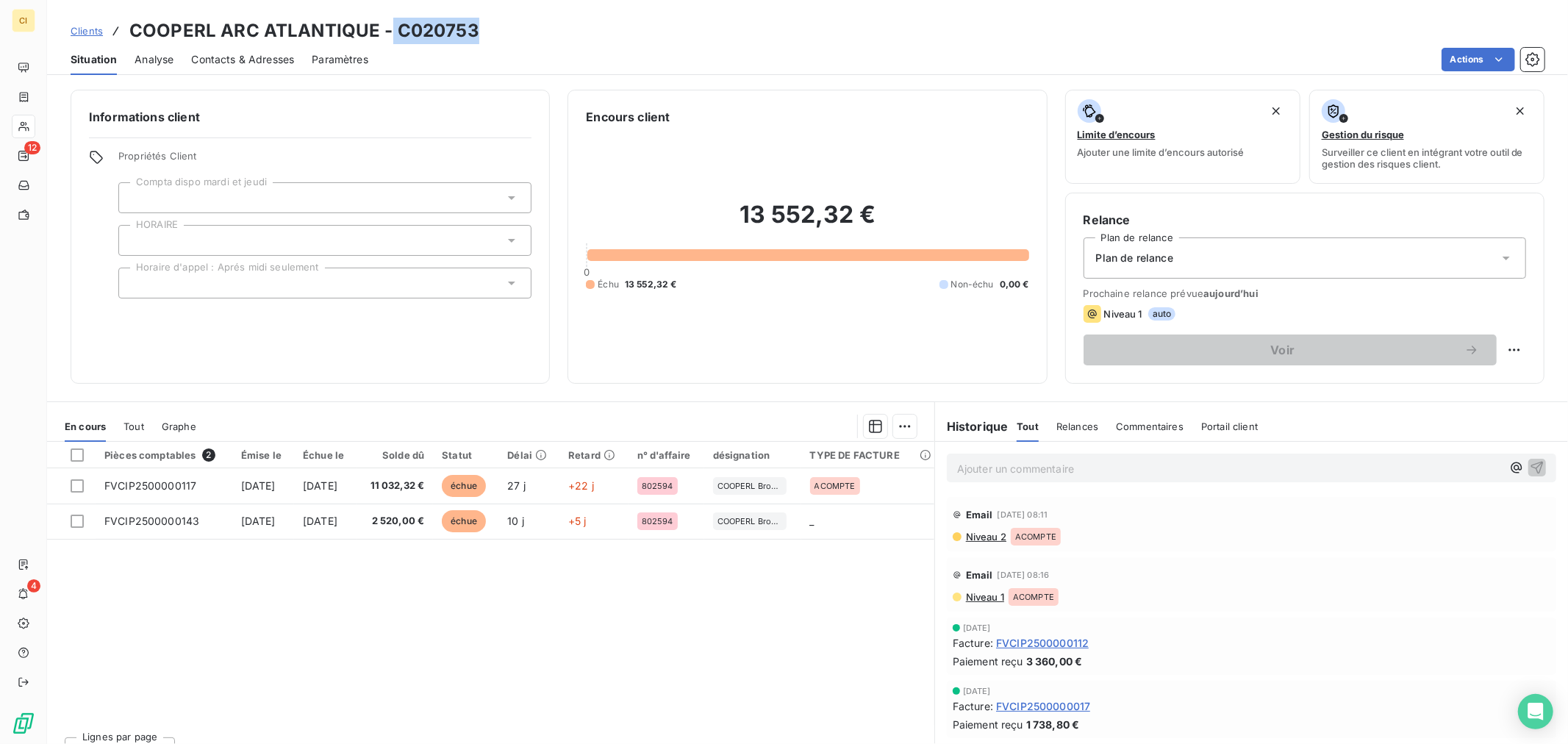
drag, startPoint x: 487, startPoint y: 34, endPoint x: 384, endPoint y: 37, distance: 103.0
click at [384, 37] on div "Clients COOPERL ARC ATLANTIQUE - C020753" at bounding box center [808, 31] width 1521 height 27
drag, startPoint x: 394, startPoint y: 37, endPoint x: 474, endPoint y: 31, distance: 80.2
click at [395, 37] on h3 "COOPERL ARC ATLANTIQUE - C020753" at bounding box center [304, 31] width 350 height 27
click at [484, 34] on div "Clients COOPERL ARC ATLANTIQUE - C020753" at bounding box center [808, 31] width 1521 height 27
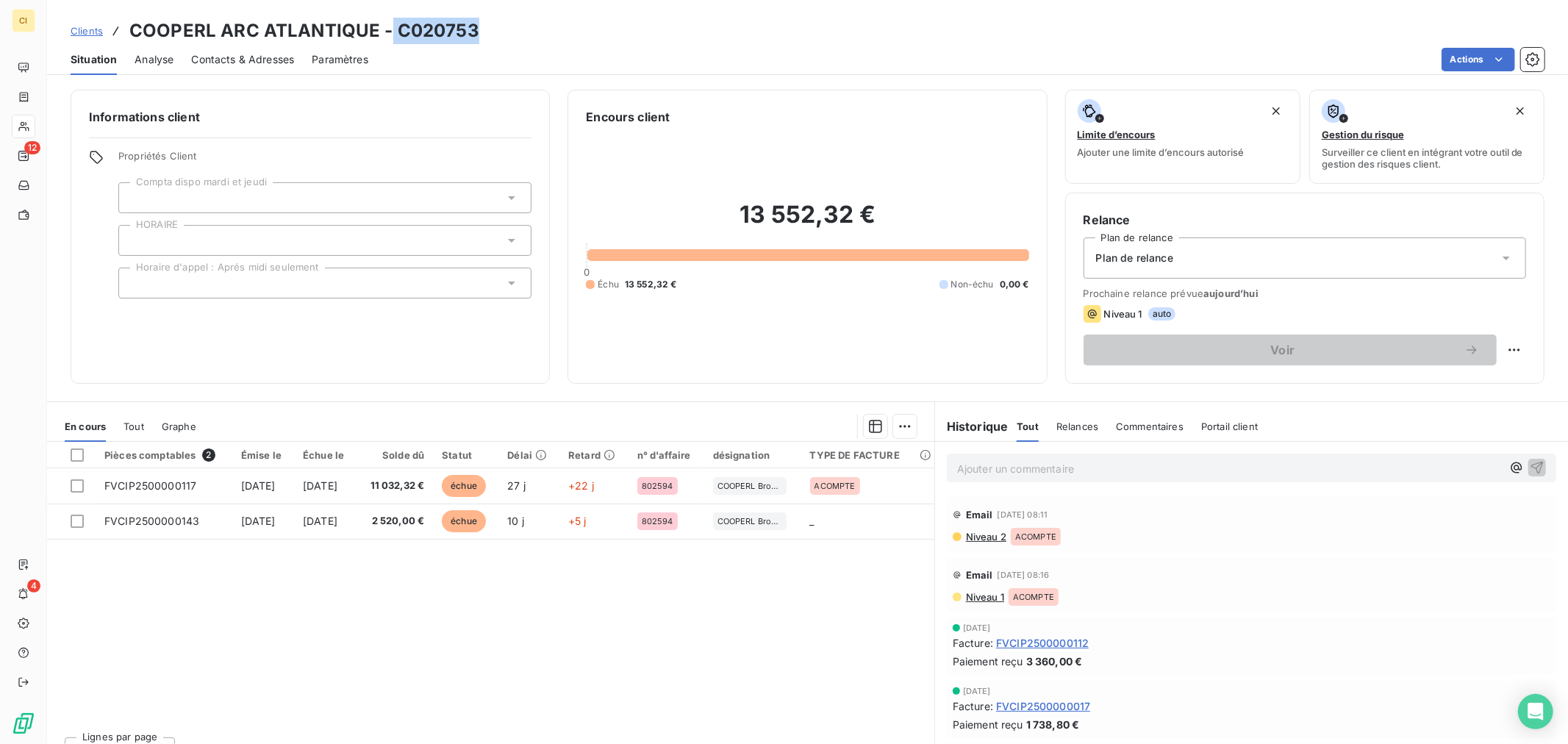
click at [481, 34] on div "Clients COOPERL ARC ATLANTIQUE - C020753" at bounding box center [808, 31] width 1521 height 27
drag, startPoint x: 494, startPoint y: 27, endPoint x: 397, endPoint y: 31, distance: 97.1
click at [397, 31] on div "Clients COOPERL ARC ATLANTIQUE - C020753" at bounding box center [808, 31] width 1521 height 27
copy h3 "C020753"
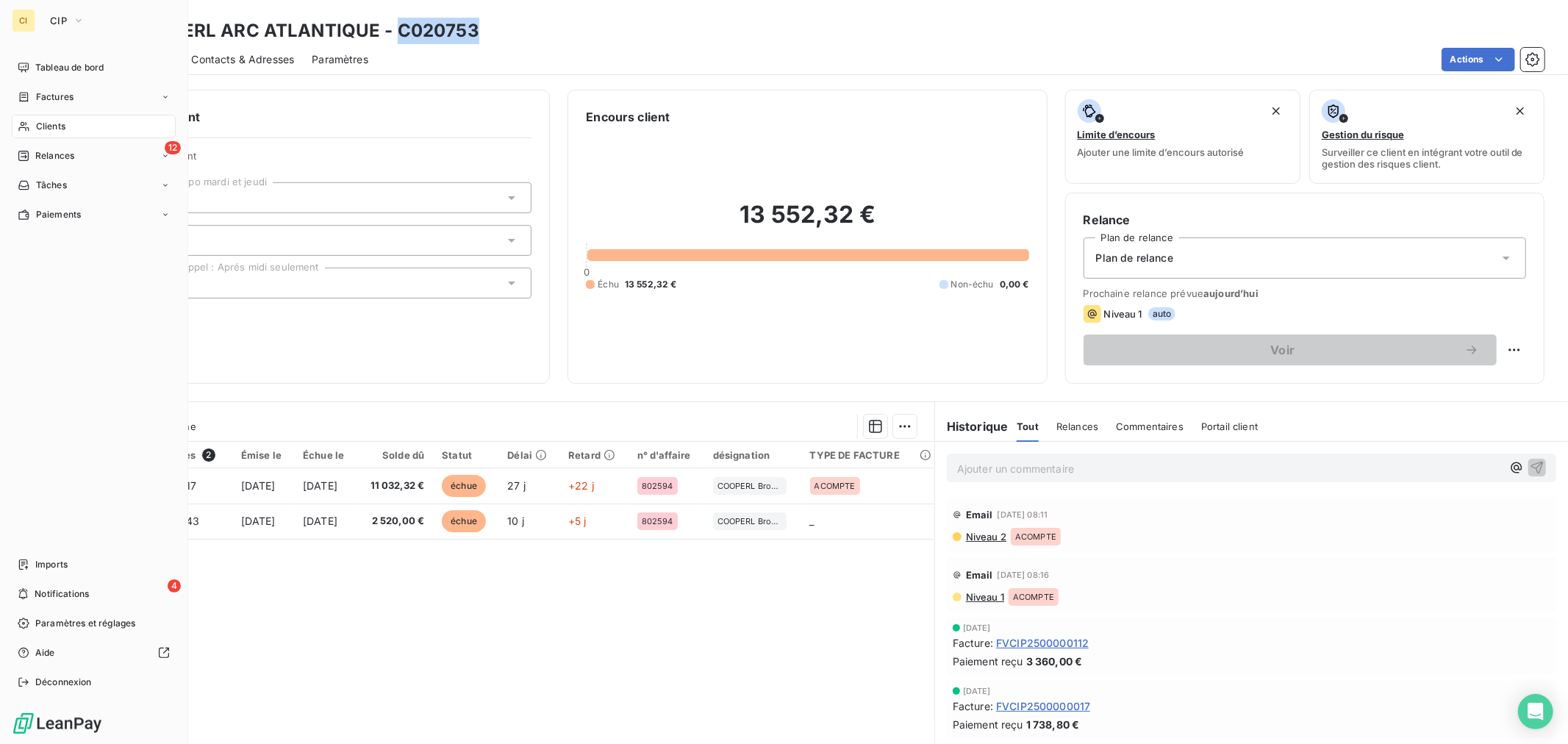
click at [32, 120] on div "Clients" at bounding box center [94, 127] width 164 height 23
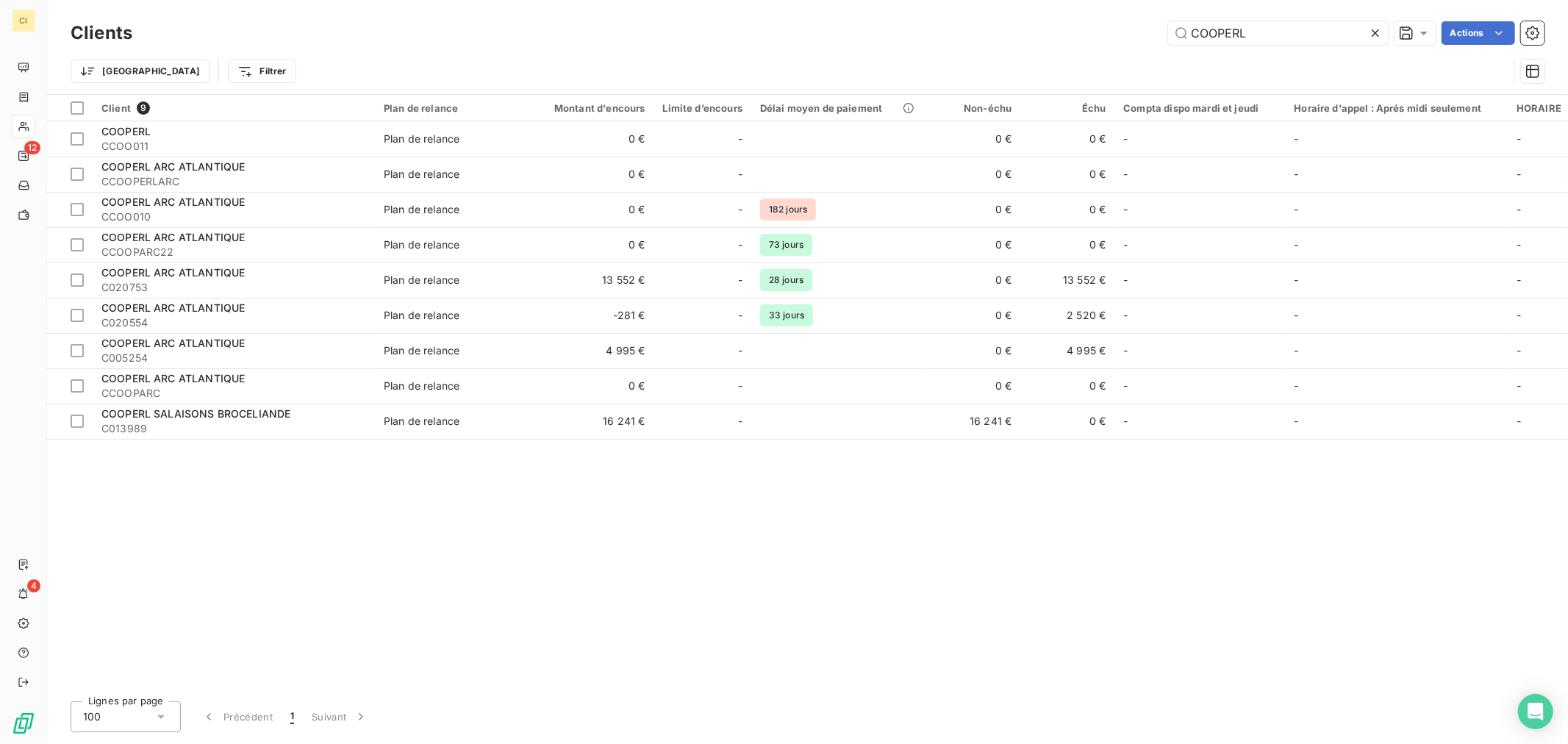
drag, startPoint x: 1263, startPoint y: 45, endPoint x: 979, endPoint y: 3, distance: 287.1
click at [1058, 20] on div "Clients COOPERL Actions" at bounding box center [808, 33] width 1474 height 31
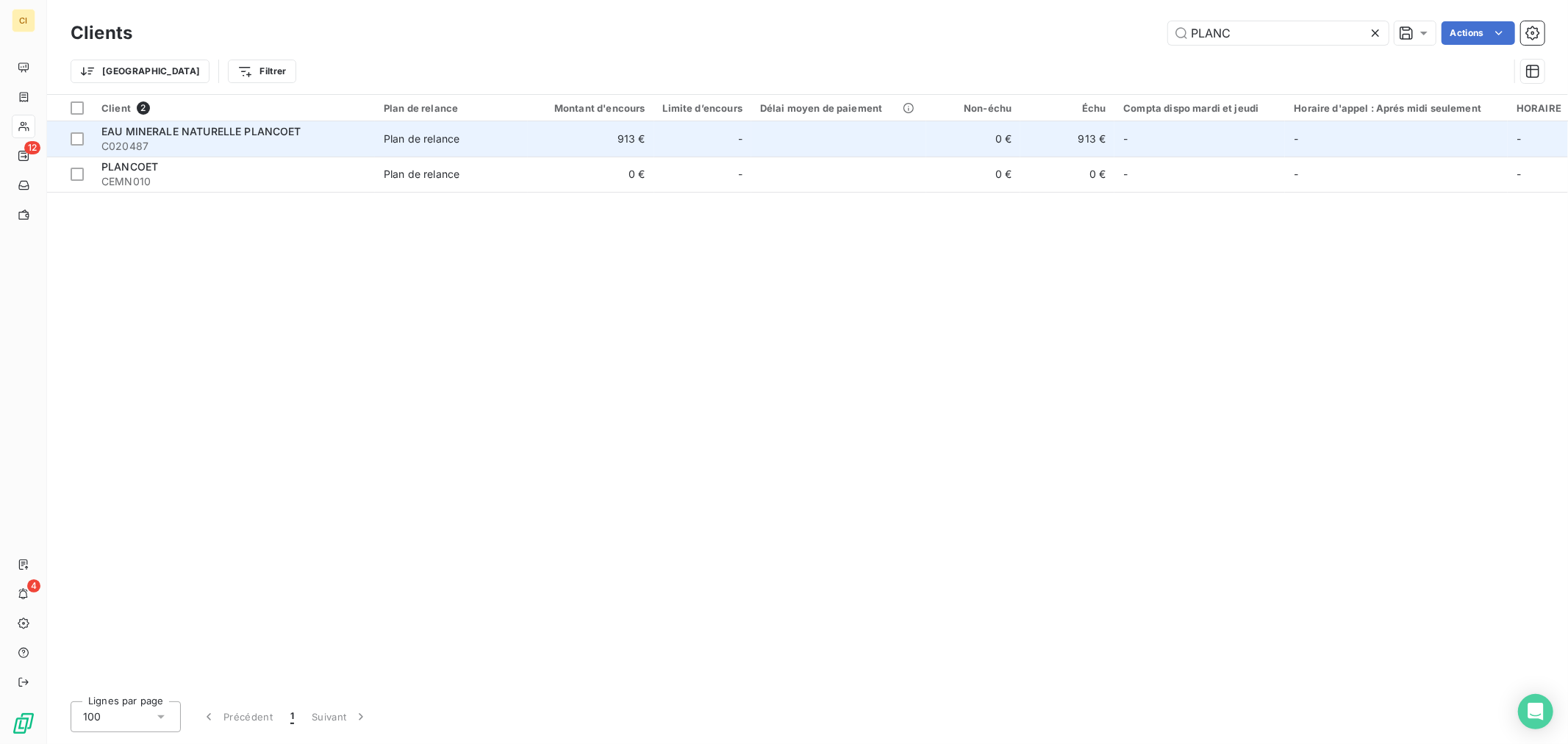
type input "PLANC"
click at [928, 133] on td "0 €" at bounding box center [973, 139] width 94 height 36
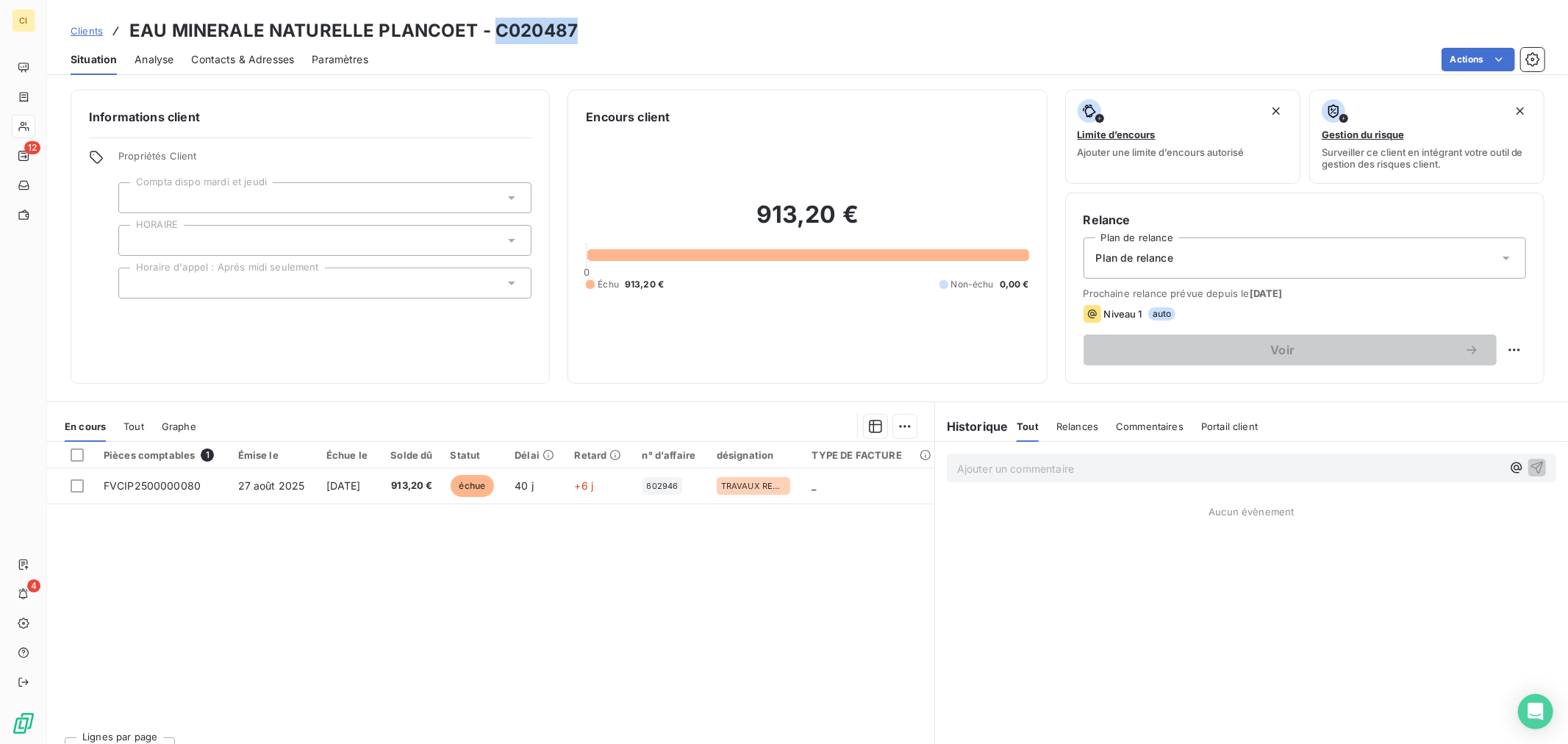
drag, startPoint x: 569, startPoint y: 37, endPoint x: 490, endPoint y: 40, distance: 79.1
click at [490, 40] on div "Clients EAU MINERALE NATURELLE PLANCOET - C020487" at bounding box center [808, 31] width 1521 height 27
copy h3 "C020487"
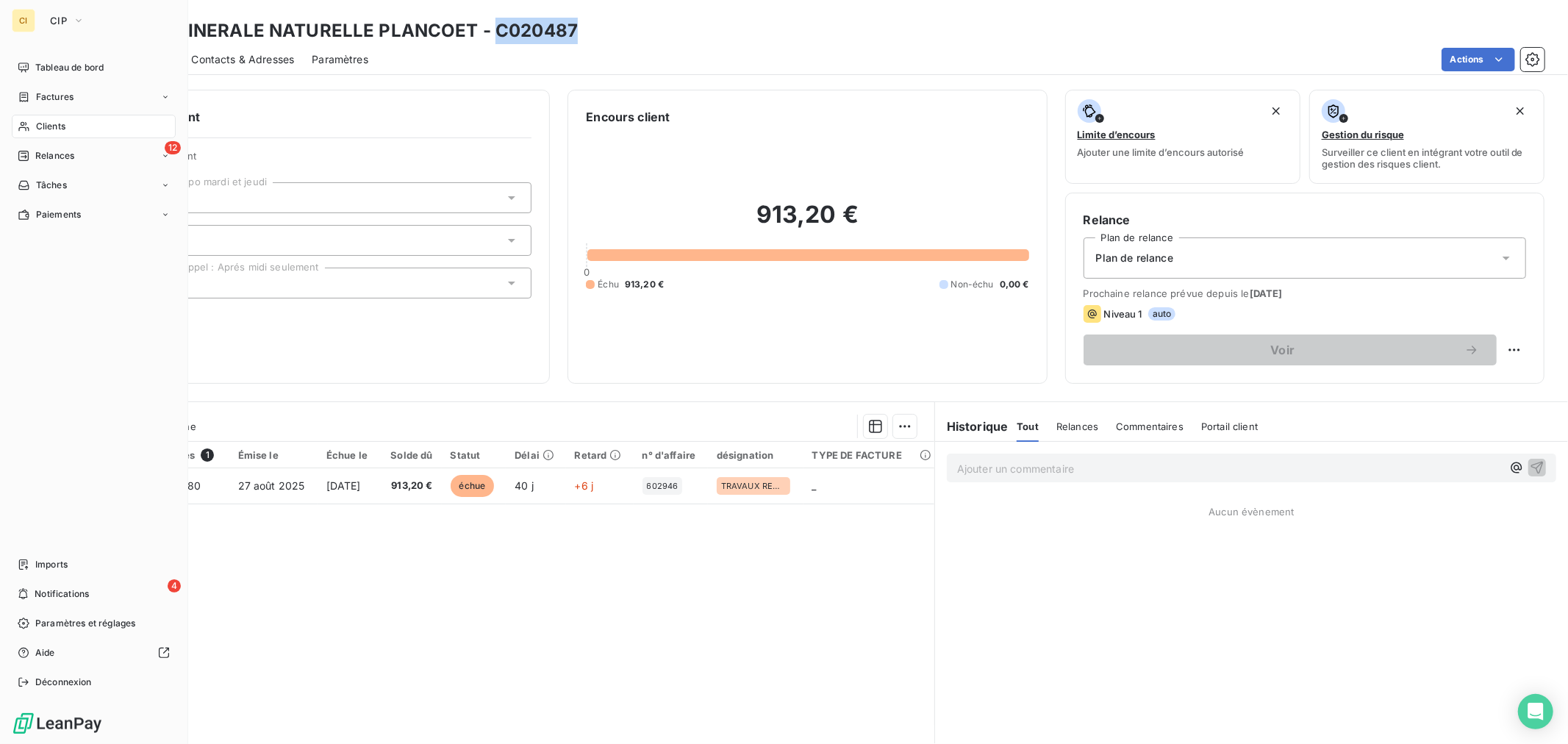
click at [27, 123] on icon at bounding box center [24, 126] width 12 height 12
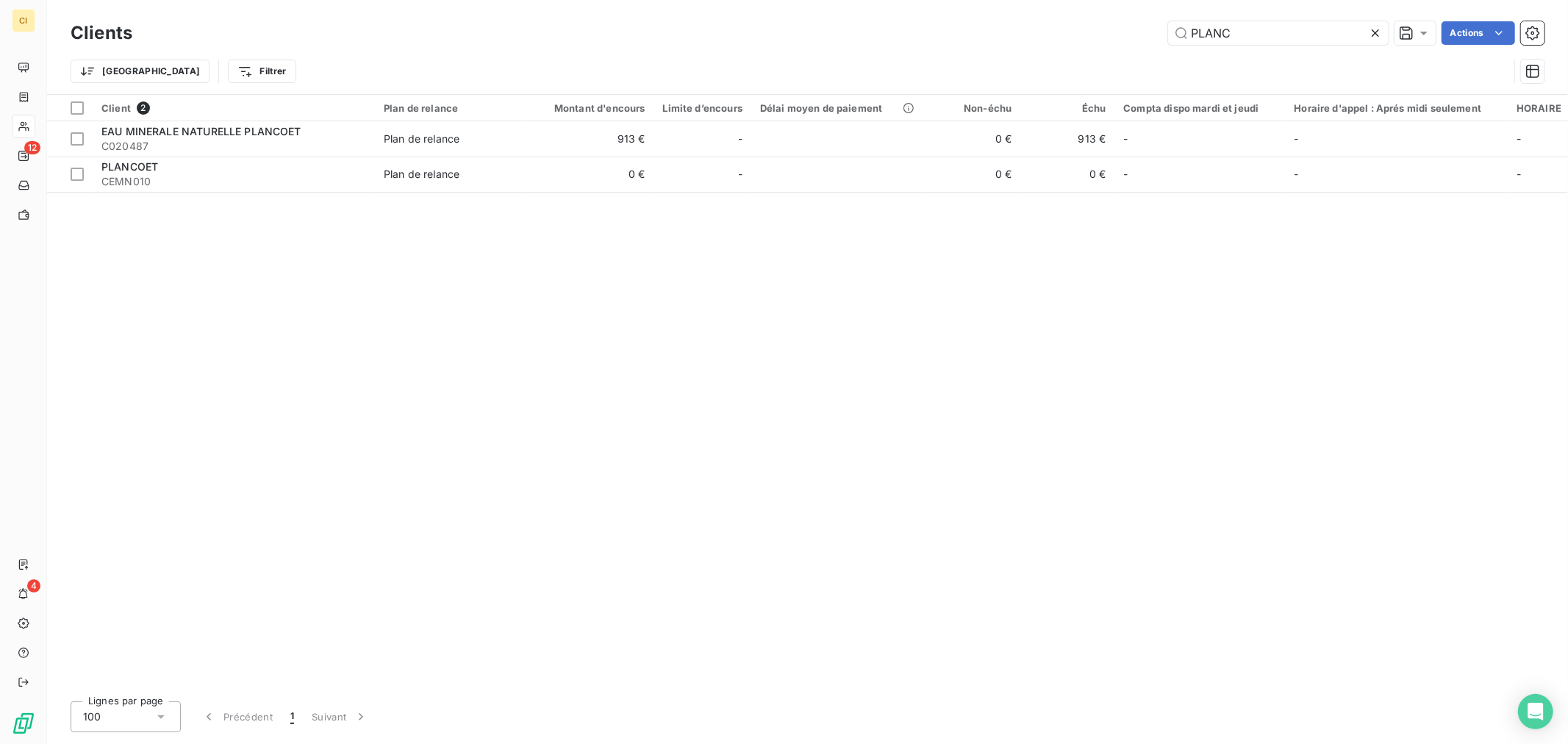
click at [1047, 0] on html "CI 12 4 Clients PLANC Actions Trier Filtrer Client 2 Plan de relance Montant d'…" at bounding box center [784, 372] width 1568 height 744
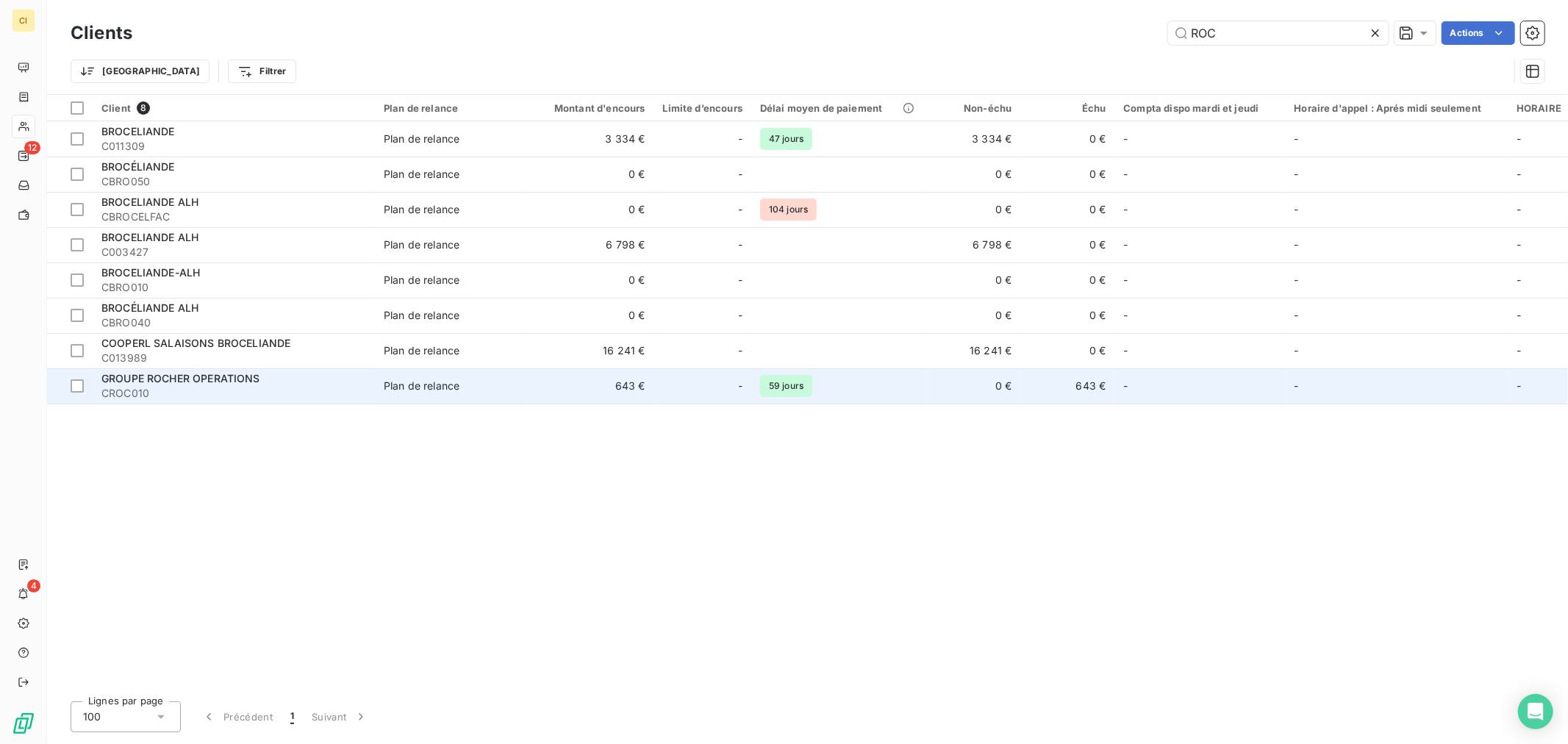
type input "ROC"
click at [679, 393] on div "-" at bounding box center [702, 385] width 79 height 23
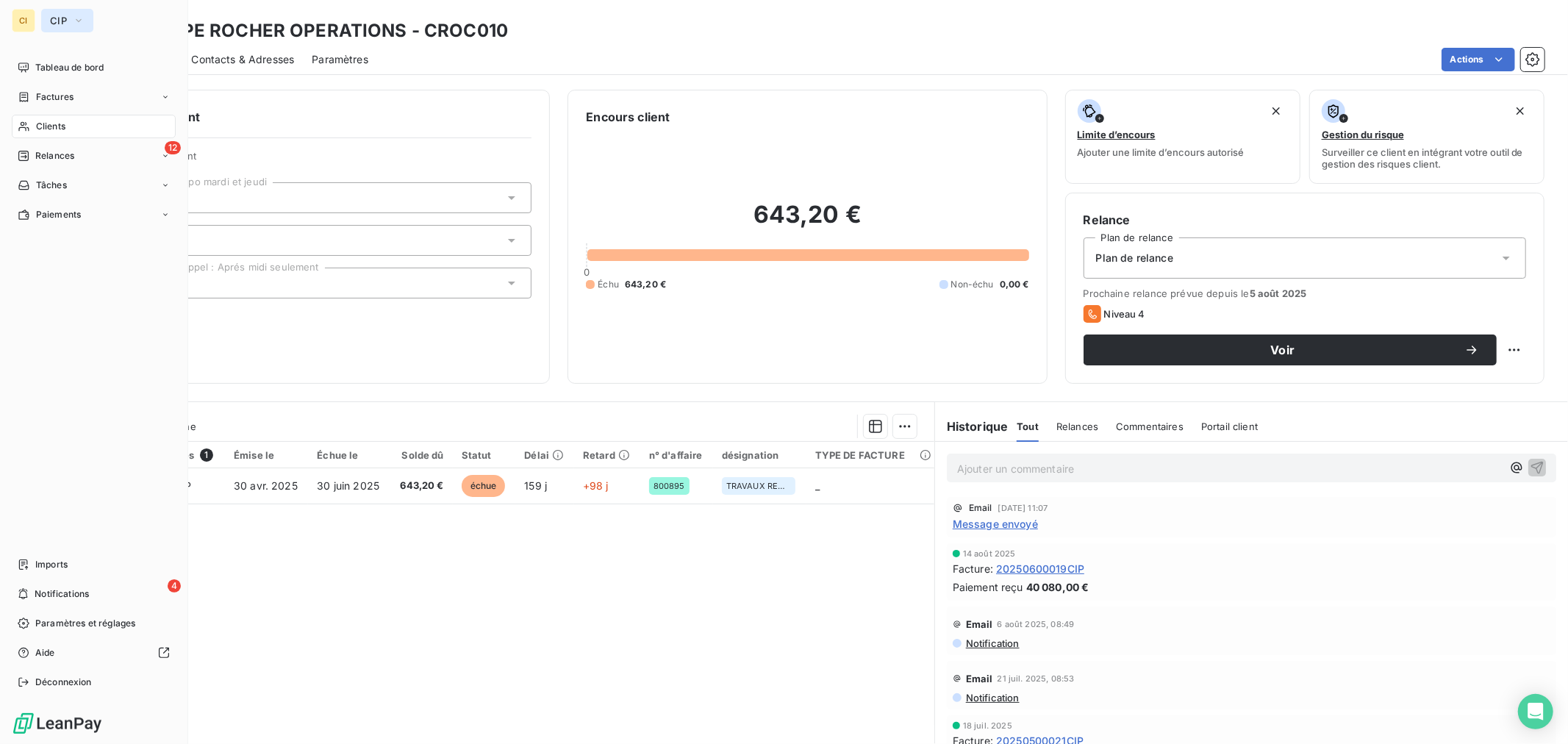
click at [64, 19] on span "CIP" at bounding box center [58, 20] width 17 height 12
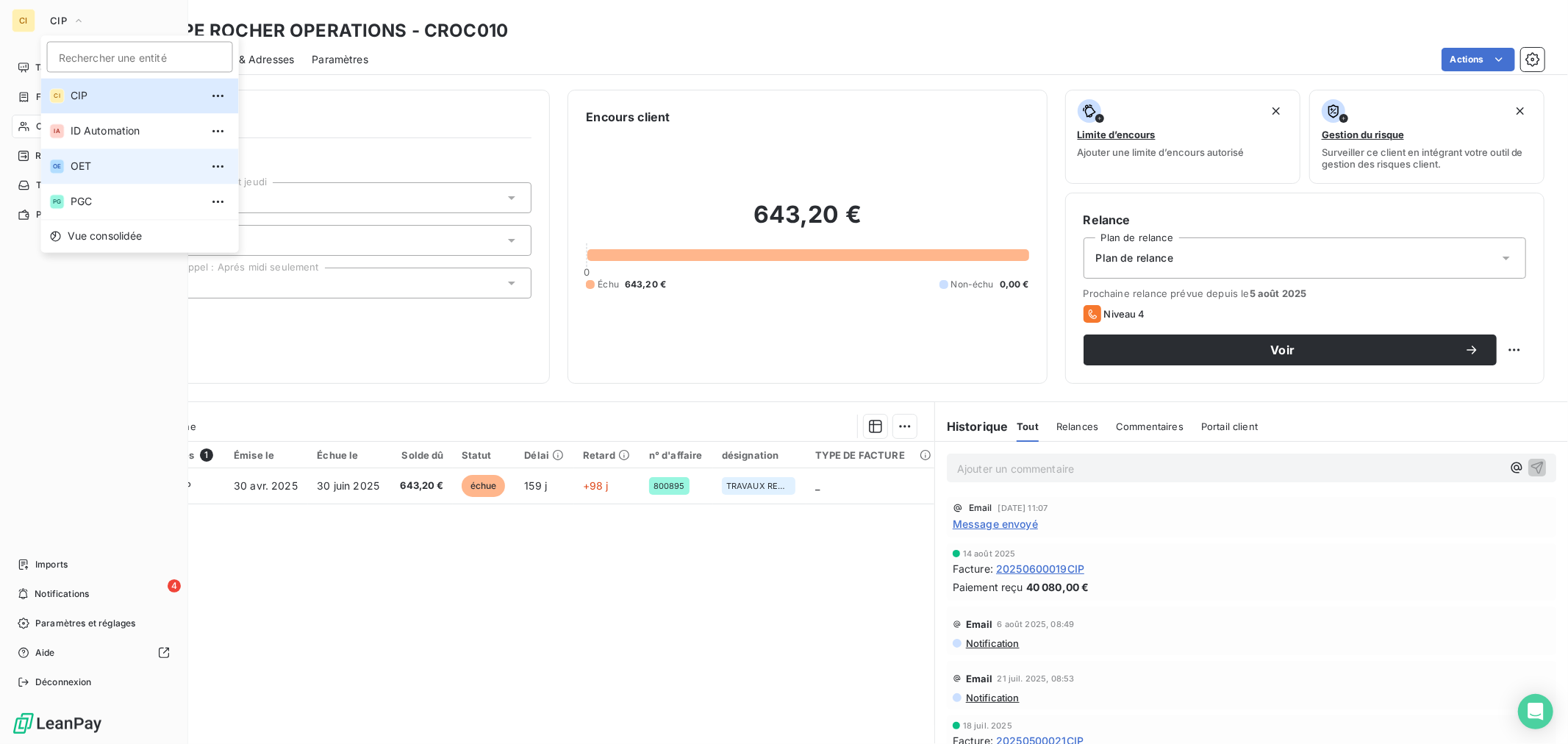
click at [90, 171] on span "OET" at bounding box center [136, 166] width 130 height 14
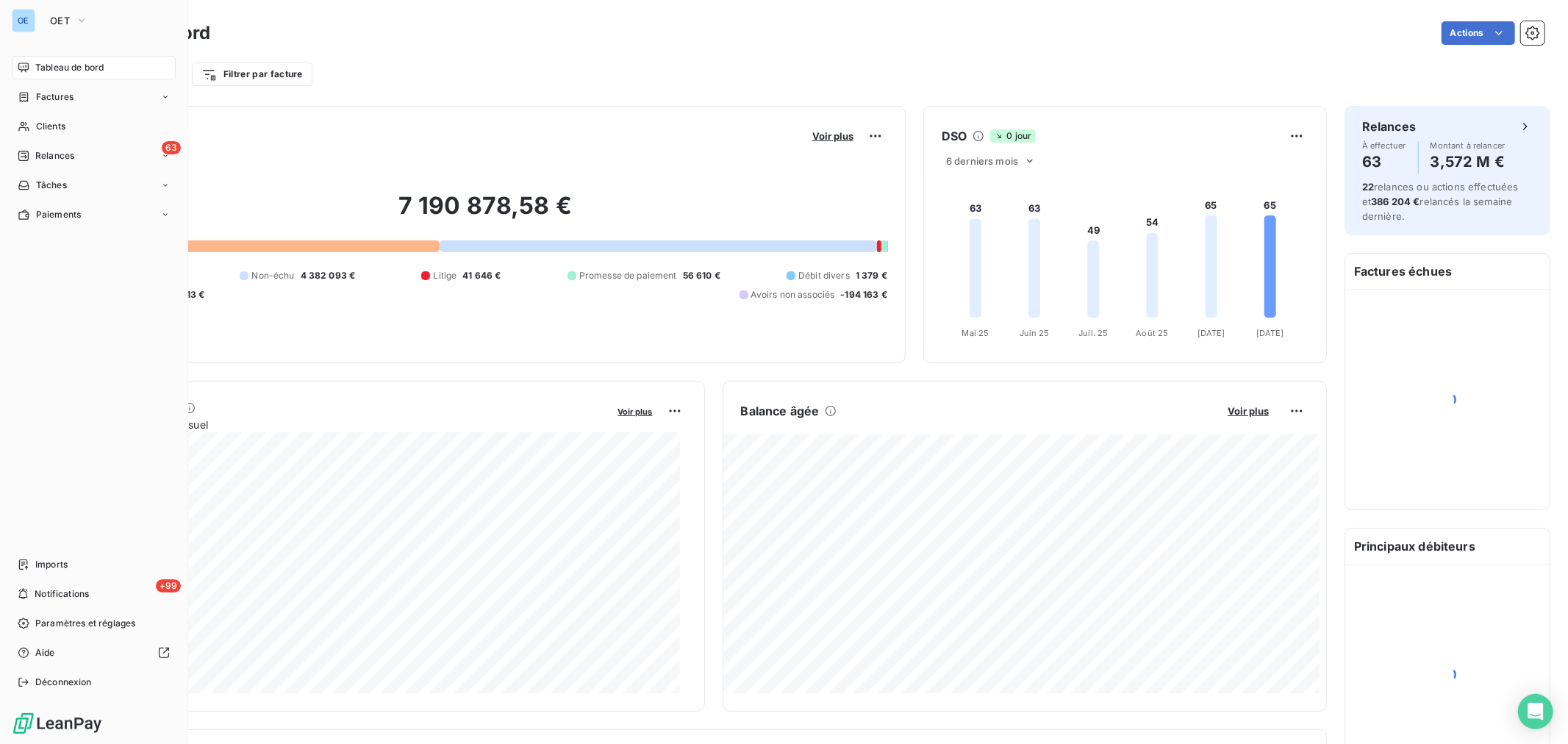
drag, startPoint x: 63, startPoint y: 153, endPoint x: 508, endPoint y: 144, distance: 445.1
click at [64, 153] on span "Relances" at bounding box center [55, 155] width 39 height 13
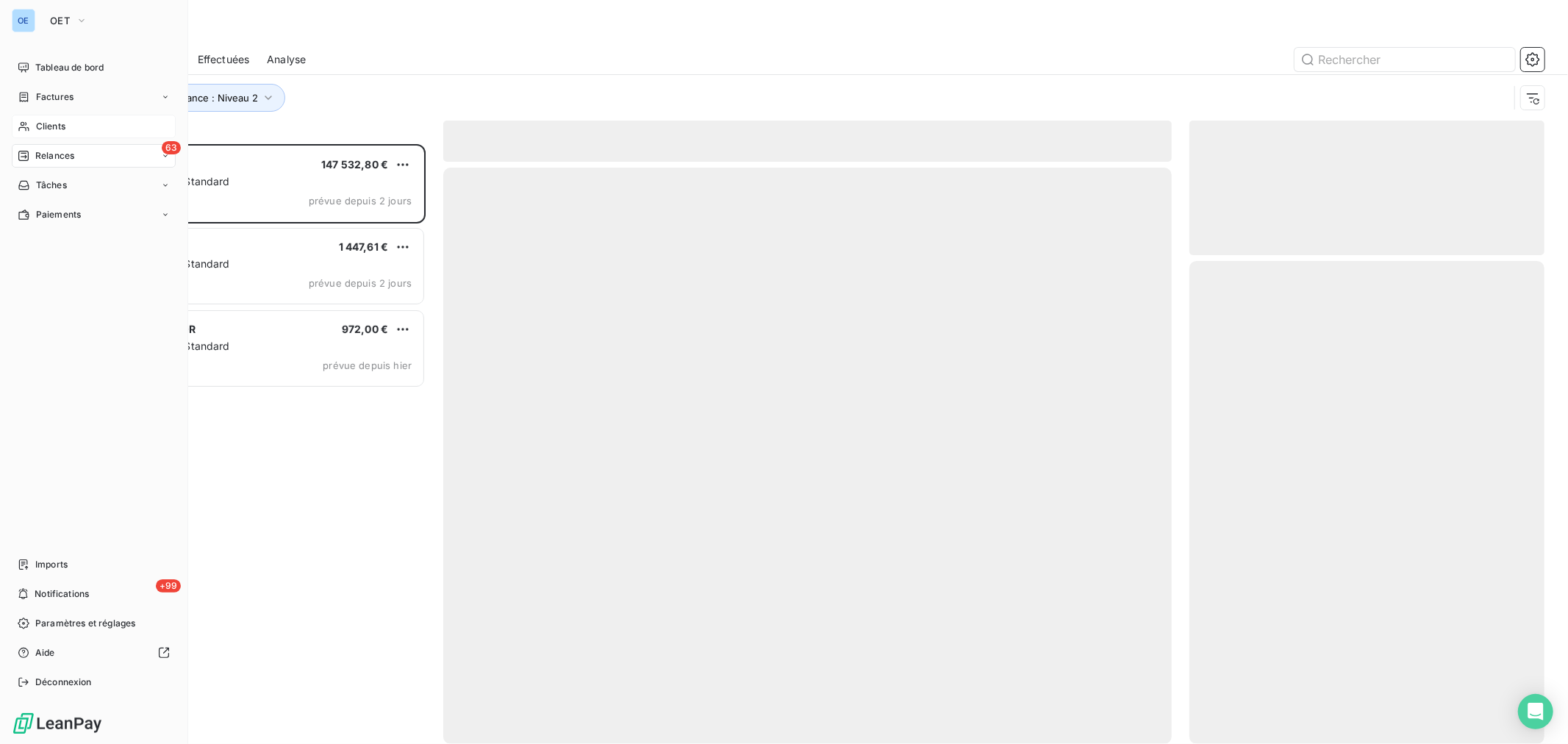
scroll to position [588, 343]
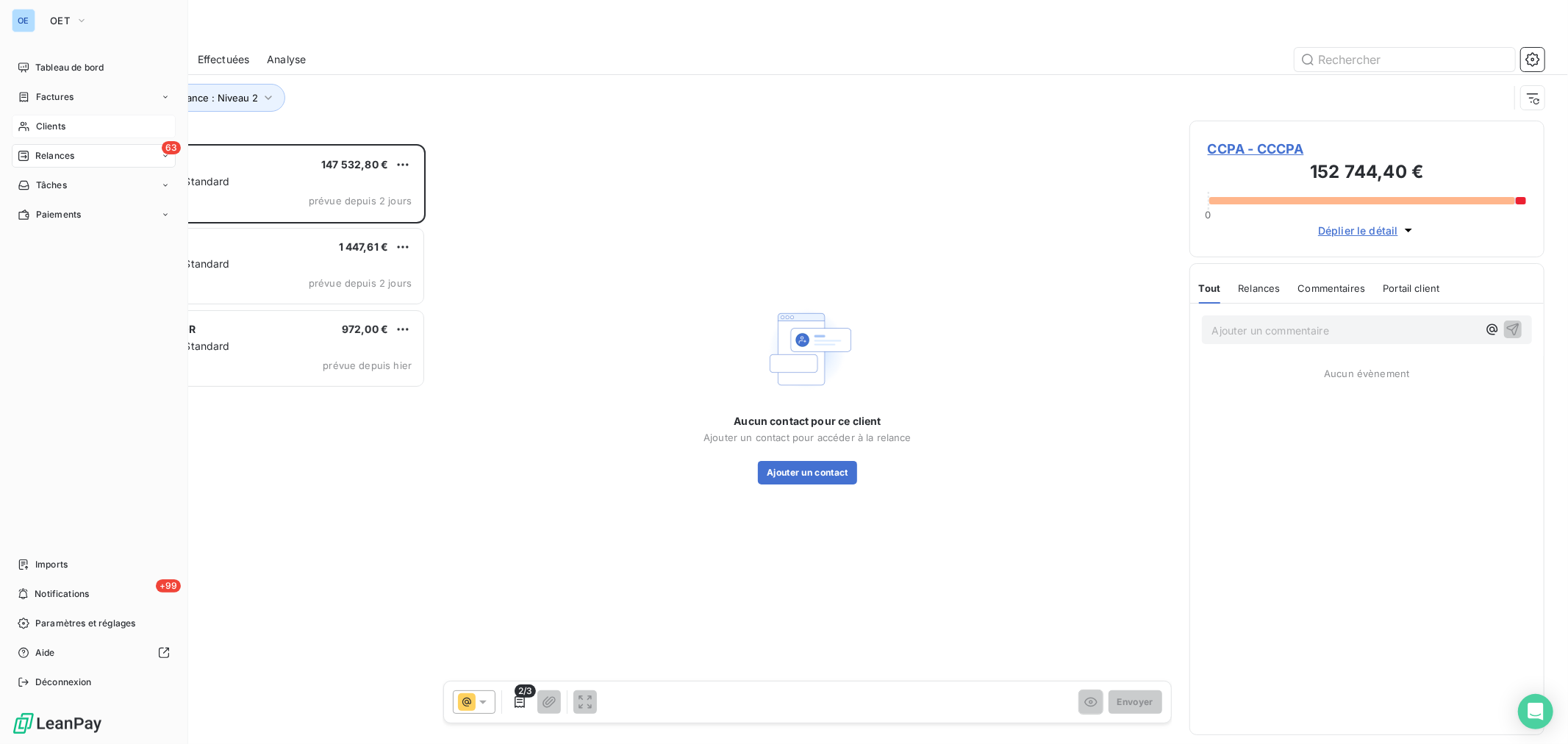
click at [39, 132] on span "Clients" at bounding box center [50, 126] width 29 height 13
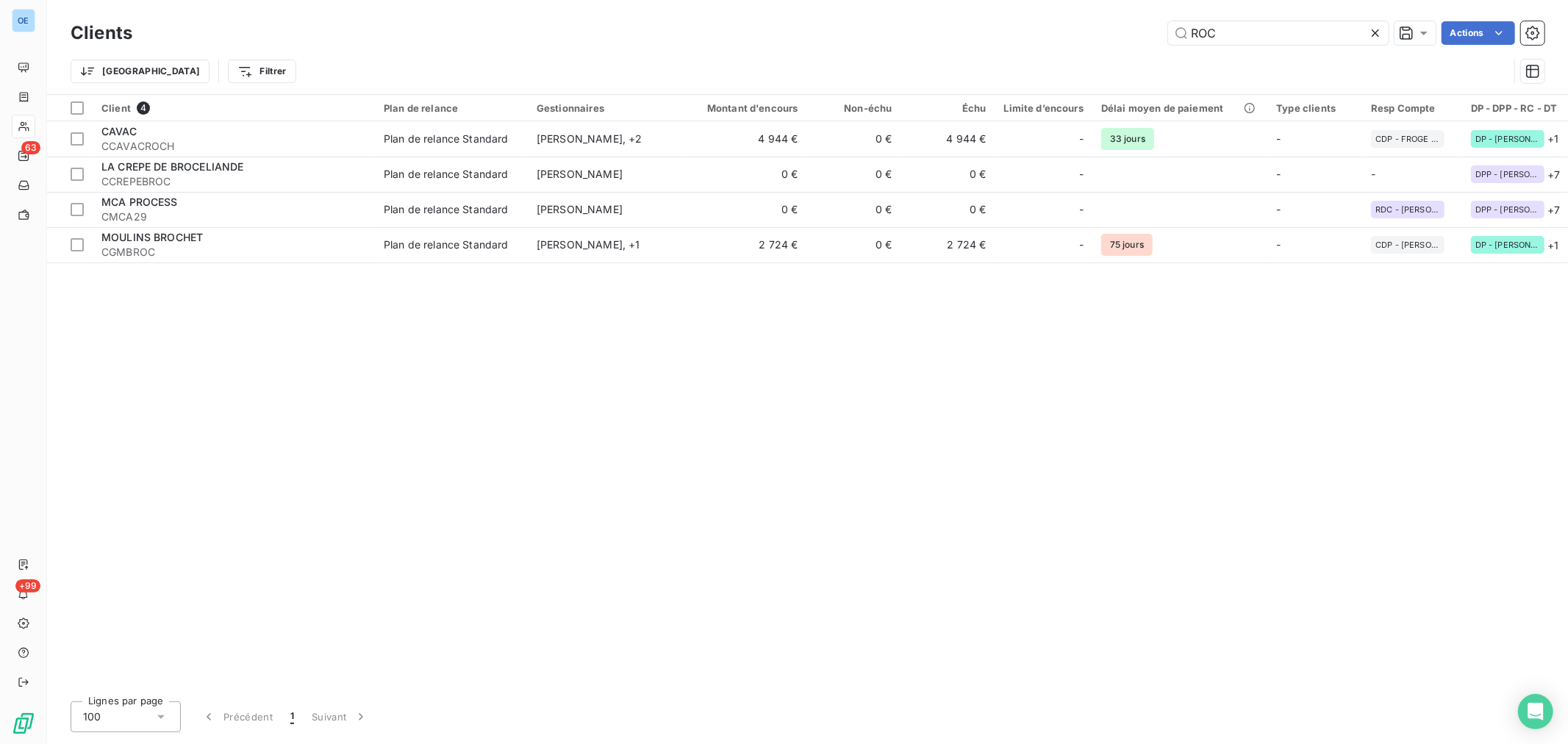
drag, startPoint x: 1240, startPoint y: 37, endPoint x: 1124, endPoint y: 19, distance: 117.4
click at [1170, 26] on input "ROC" at bounding box center [1278, 33] width 220 height 23
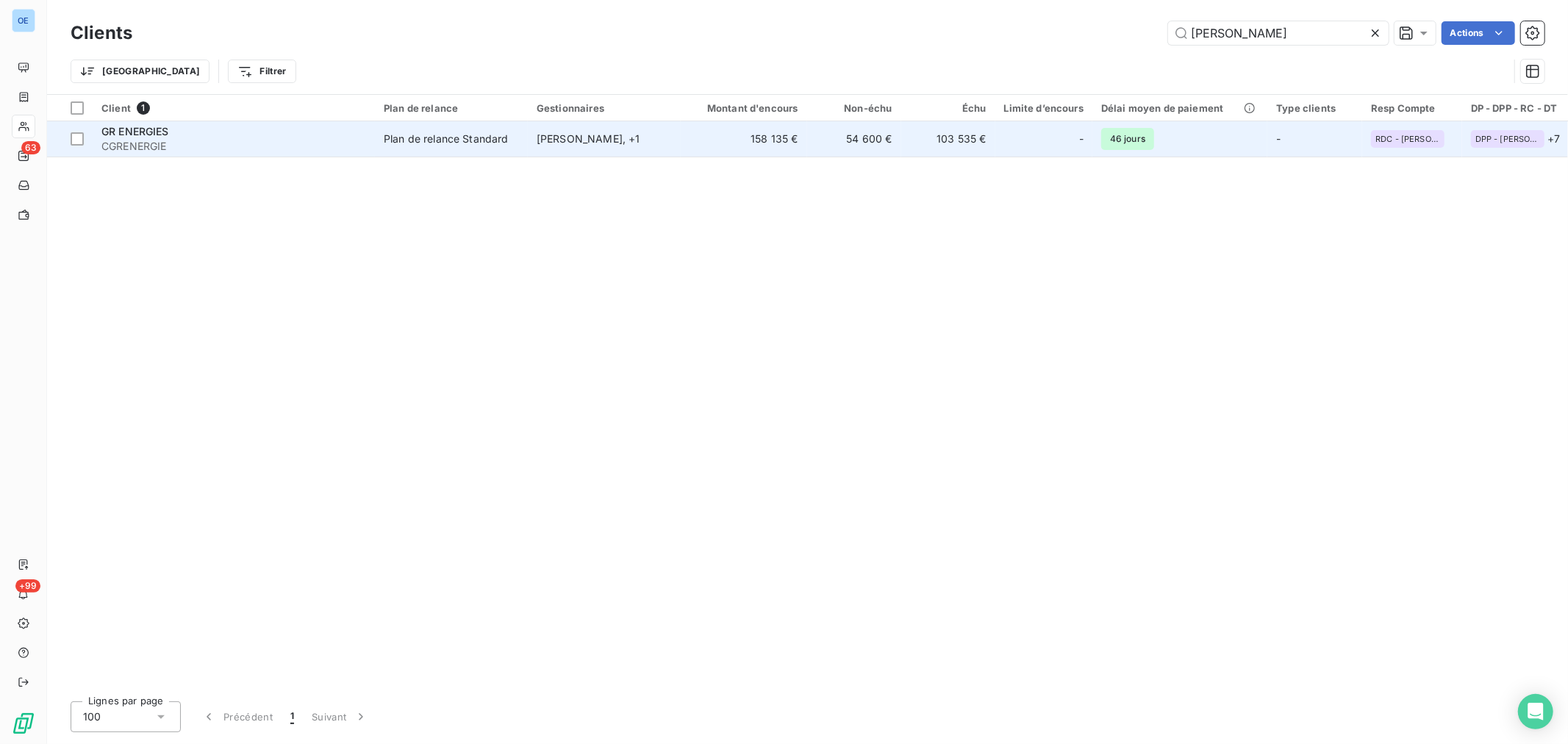
type input "[PERSON_NAME]"
click at [560, 148] on td "[PERSON_NAME] , + 1" at bounding box center [603, 139] width 153 height 36
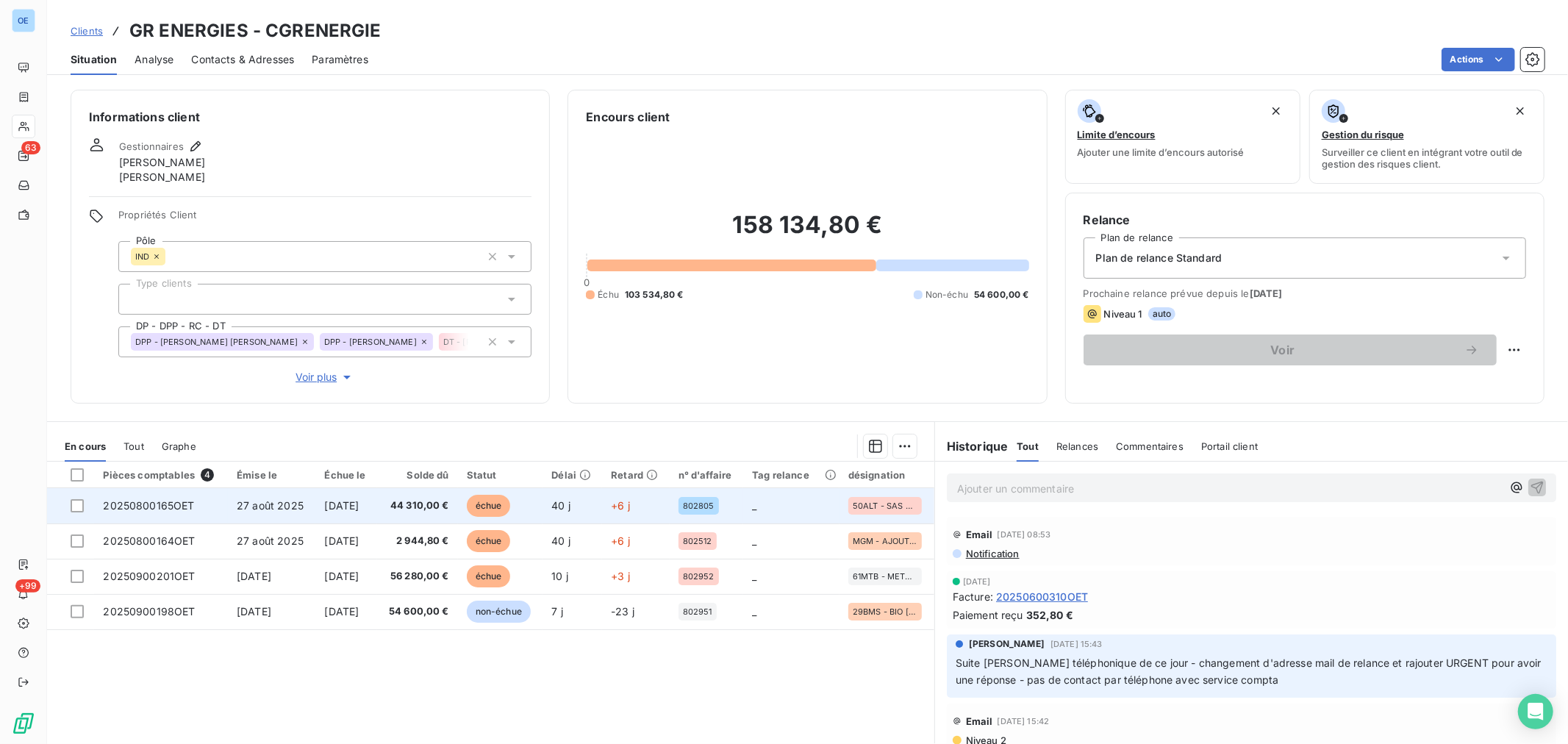
click at [622, 503] on span "+6 j" at bounding box center [620, 505] width 19 height 12
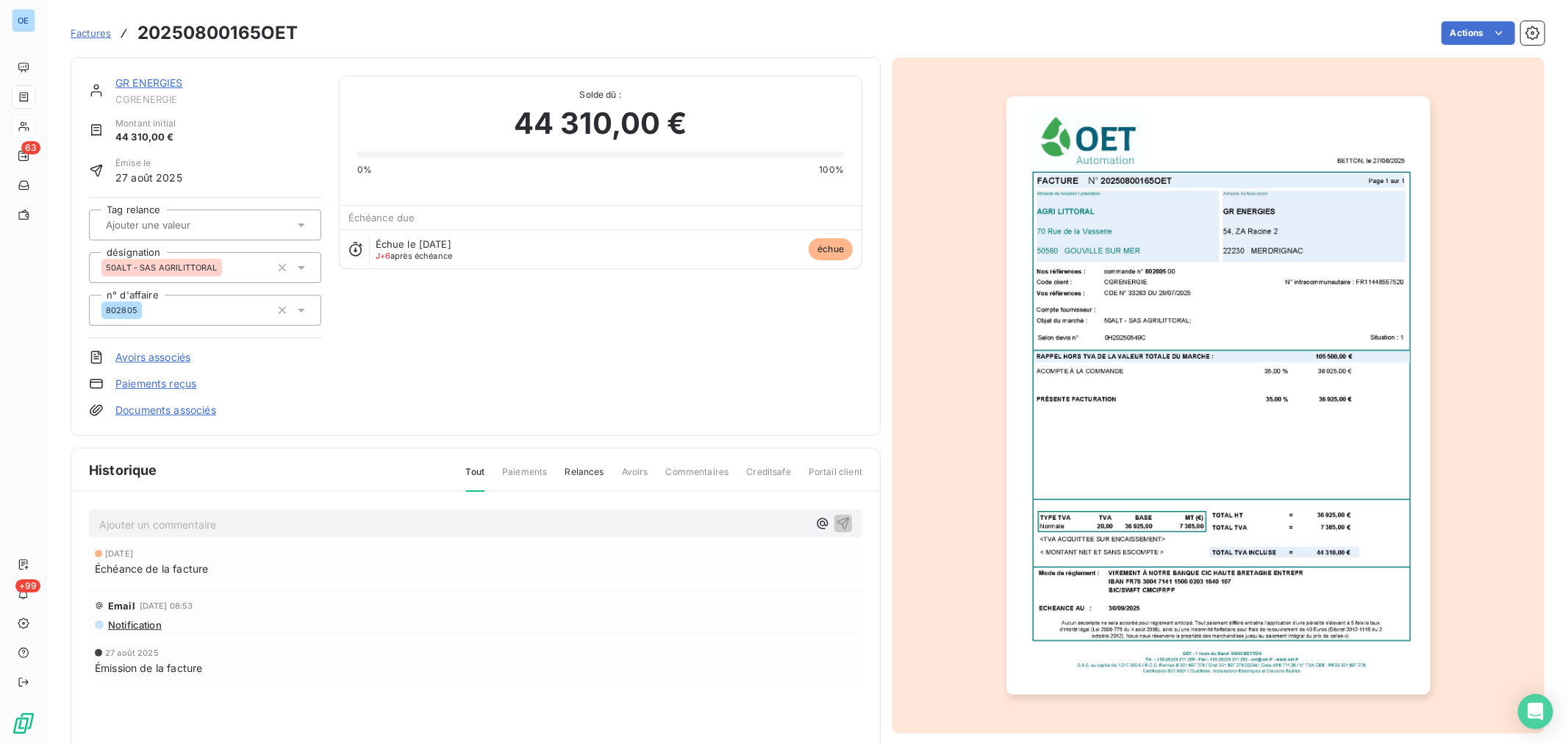
click at [270, 529] on p "Ajouter un commentaire ﻿" at bounding box center [453, 524] width 709 height 19
click at [244, 518] on p "[PERSON_NAME] dit :" at bounding box center [453, 523] width 709 height 17
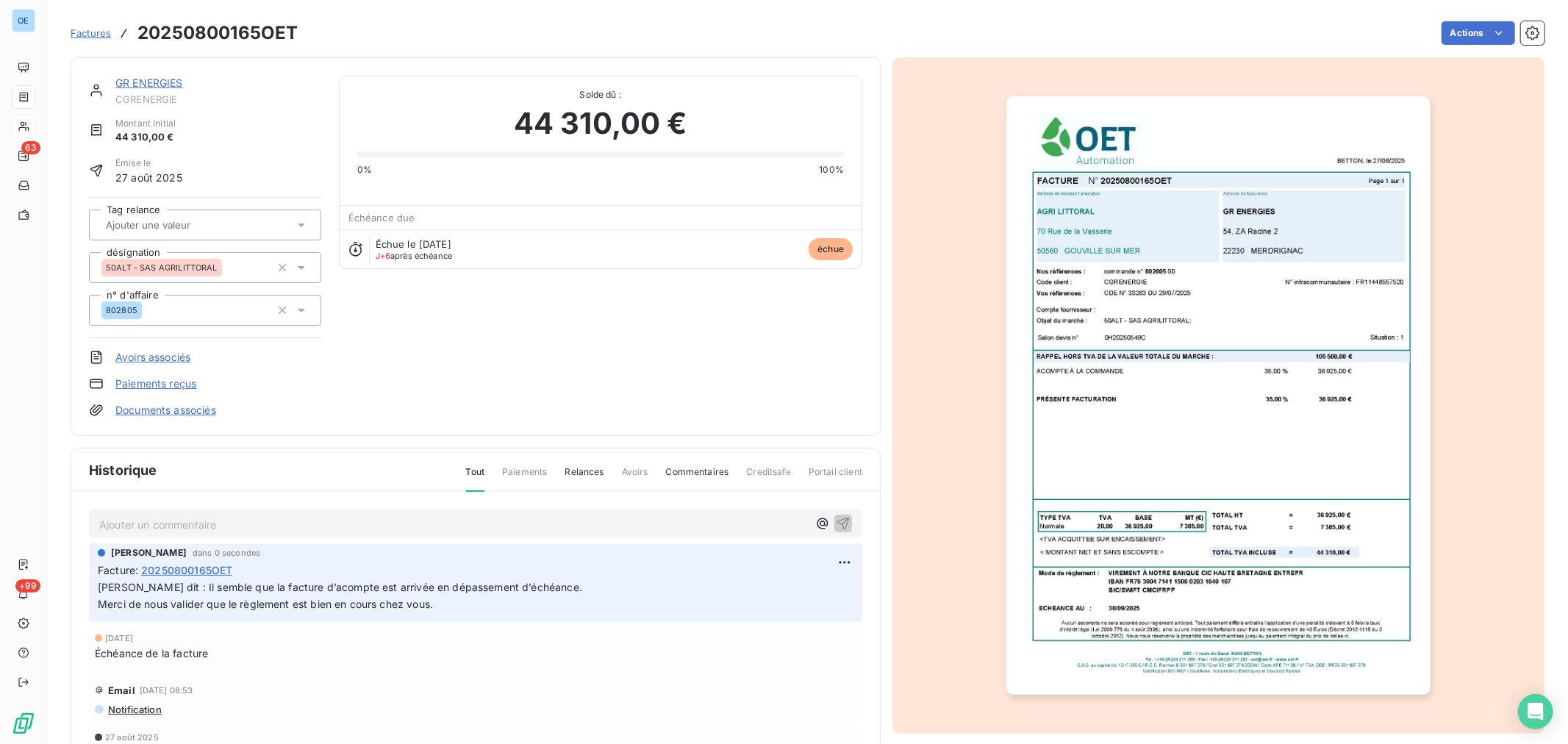
click at [361, 524] on p "Ajouter un commentaire ﻿" at bounding box center [453, 524] width 709 height 19
click at [230, 523] on p "Ajouter un commentaire ﻿" at bounding box center [453, 524] width 709 height 19
click at [322, 524] on p "La comptabilité dit :" at bounding box center [453, 523] width 709 height 17
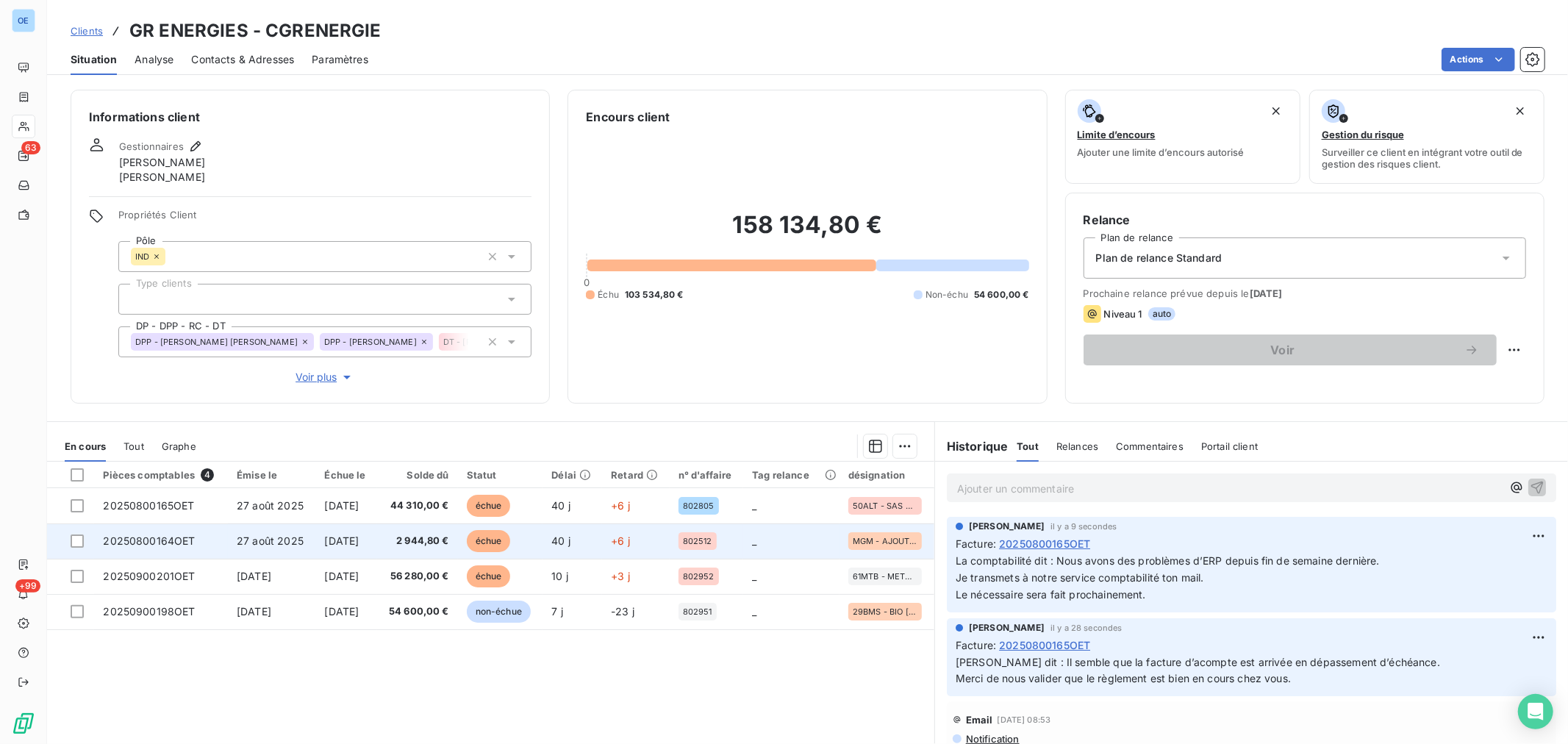
click at [479, 556] on td "échue" at bounding box center [501, 541] width 86 height 36
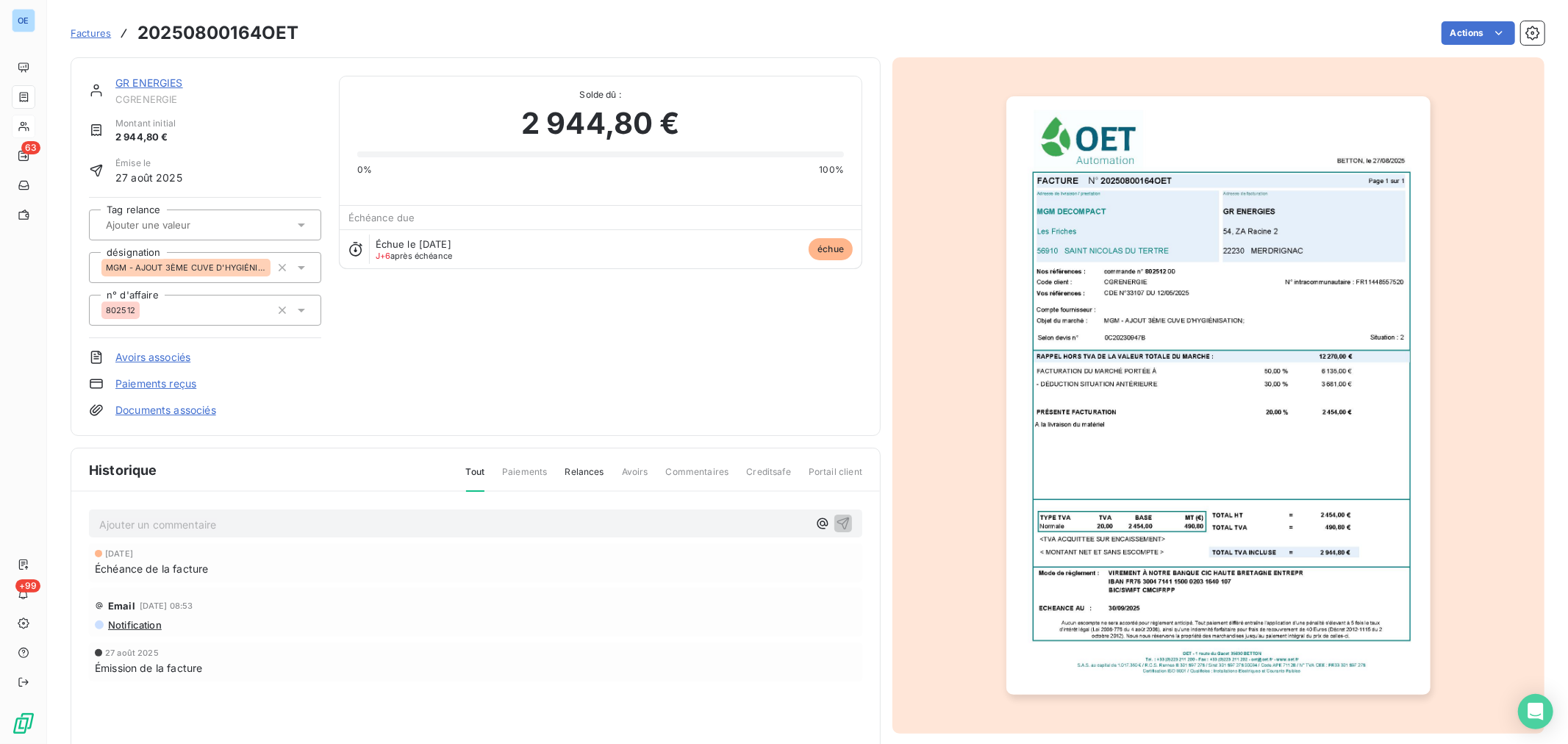
click at [186, 527] on p "Ajouter un commentaire ﻿" at bounding box center [453, 524] width 709 height 19
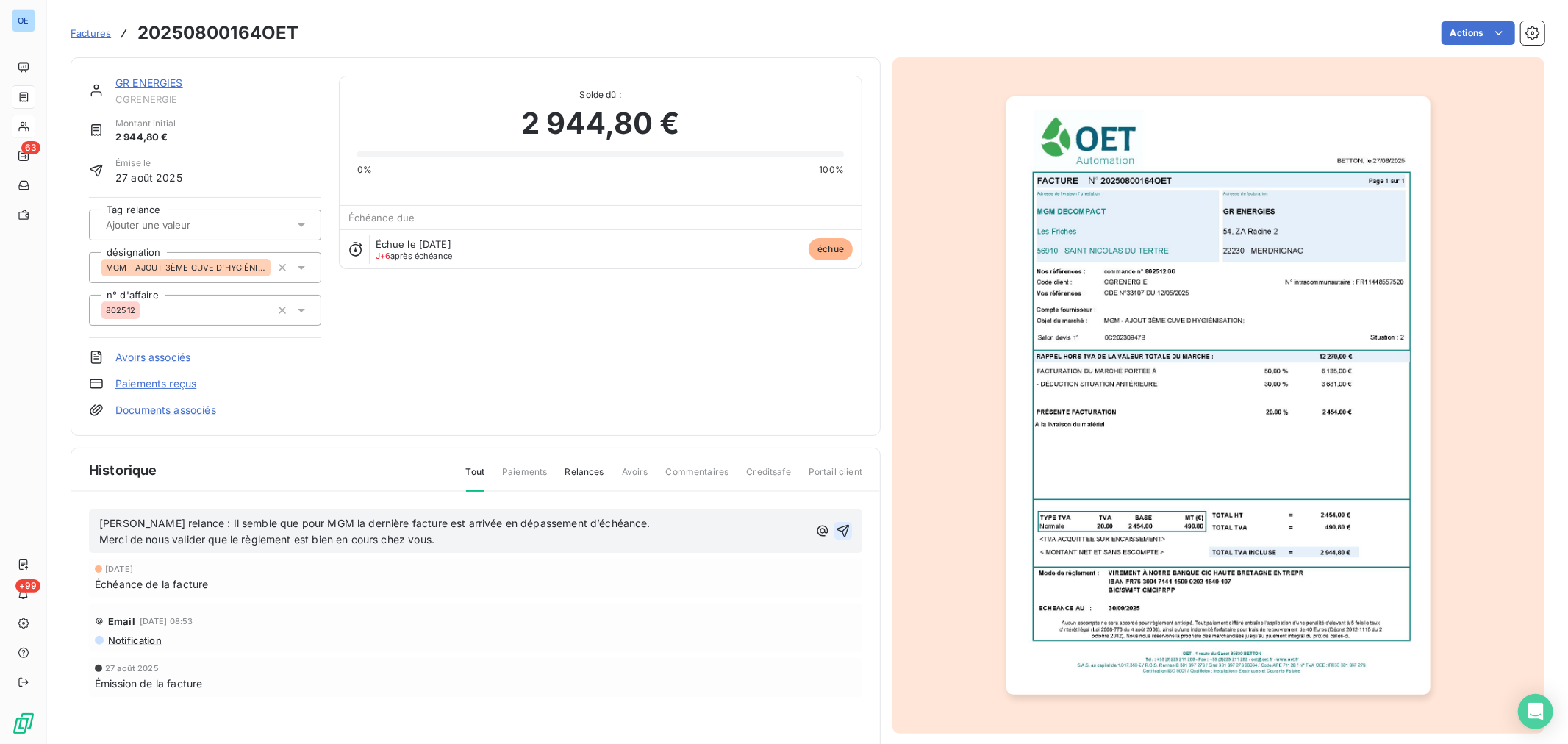
click at [841, 533] on icon "button" at bounding box center [843, 531] width 12 height 12
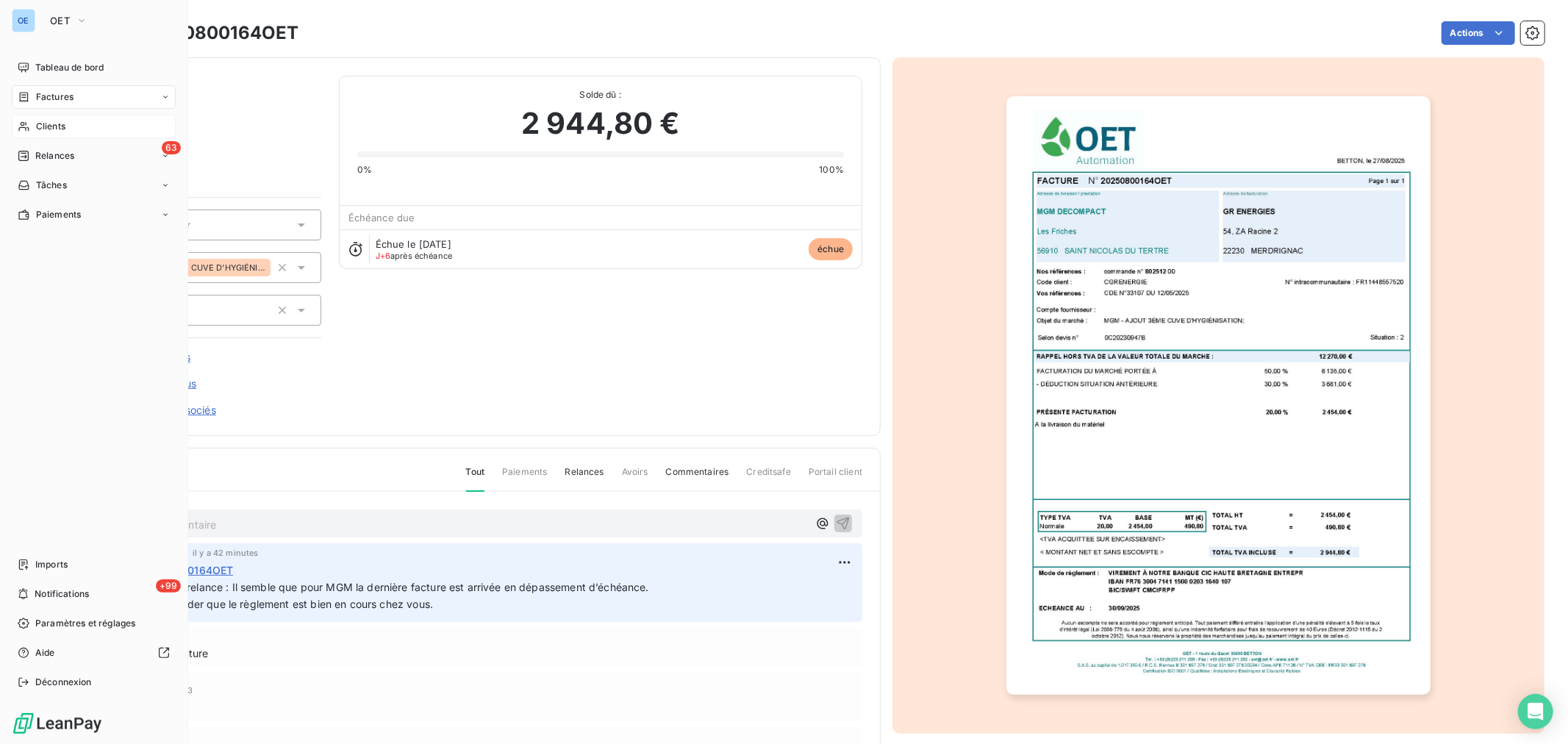
click at [83, 122] on div "Clients" at bounding box center [94, 127] width 164 height 23
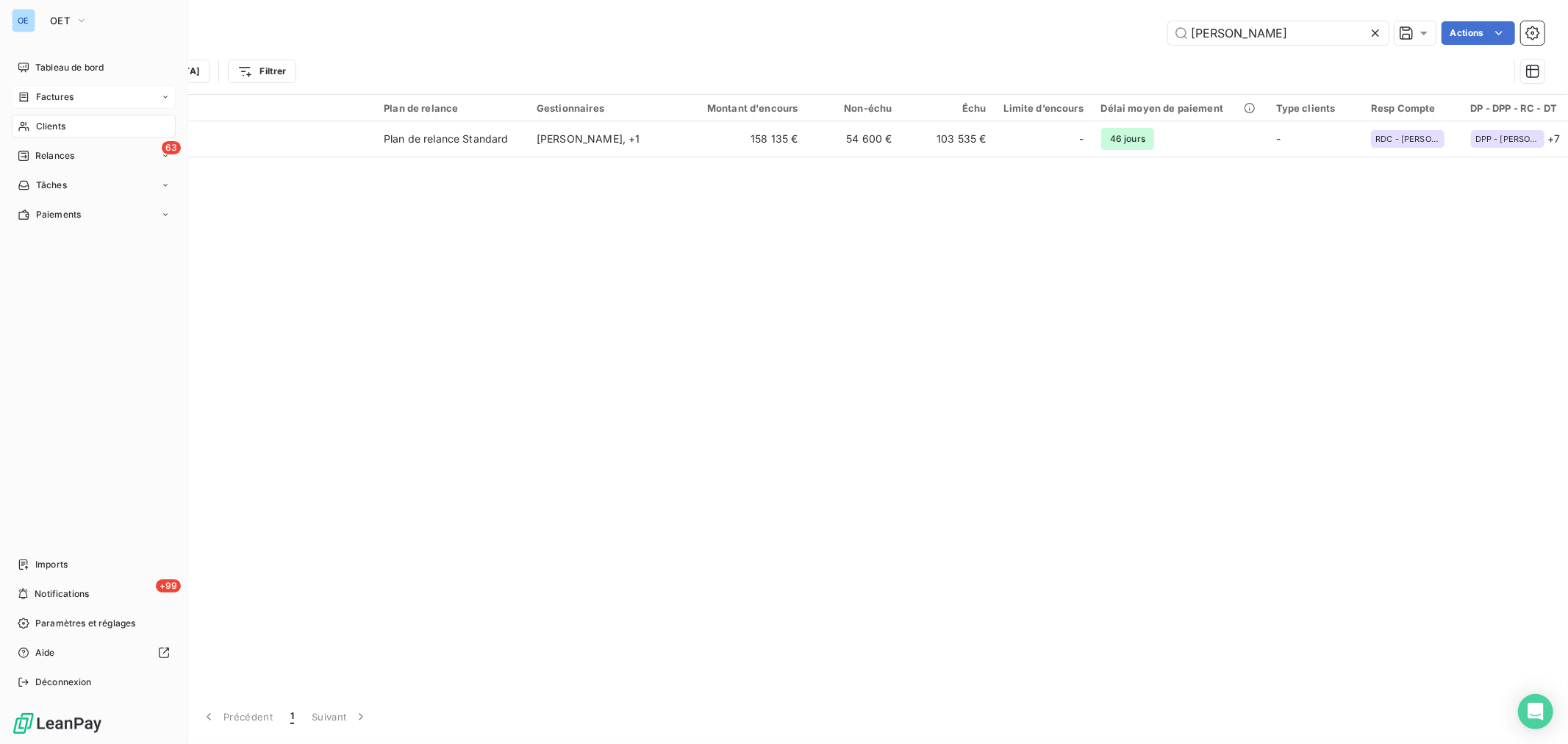
click at [83, 94] on div "Factures" at bounding box center [94, 97] width 164 height 23
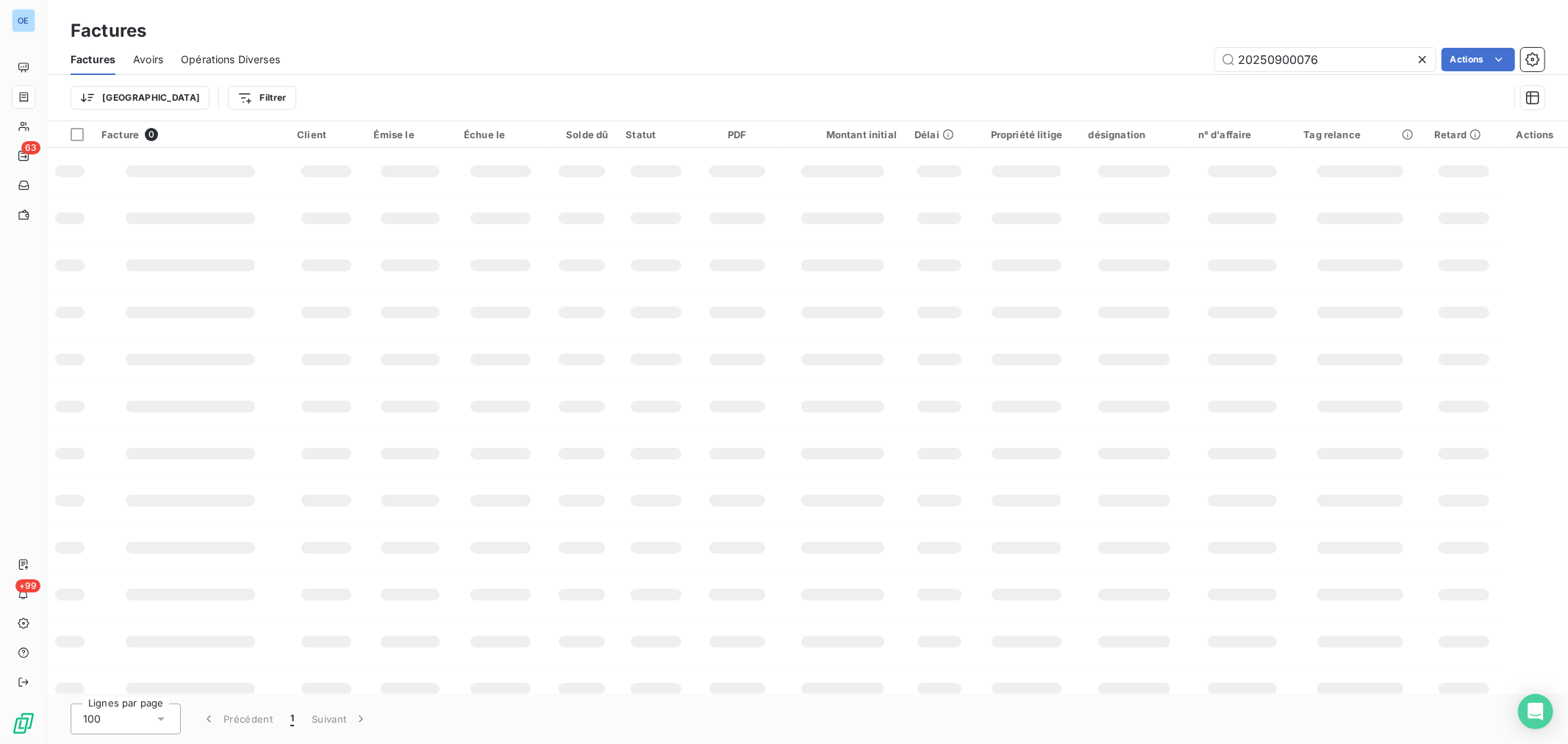
drag, startPoint x: 1360, startPoint y: 64, endPoint x: 1273, endPoint y: 74, distance: 87.6
click at [1273, 74] on div "Factures Avoirs Opérations Diverses 20250900076 Actions Trier Filtrer" at bounding box center [808, 82] width 1521 height 77
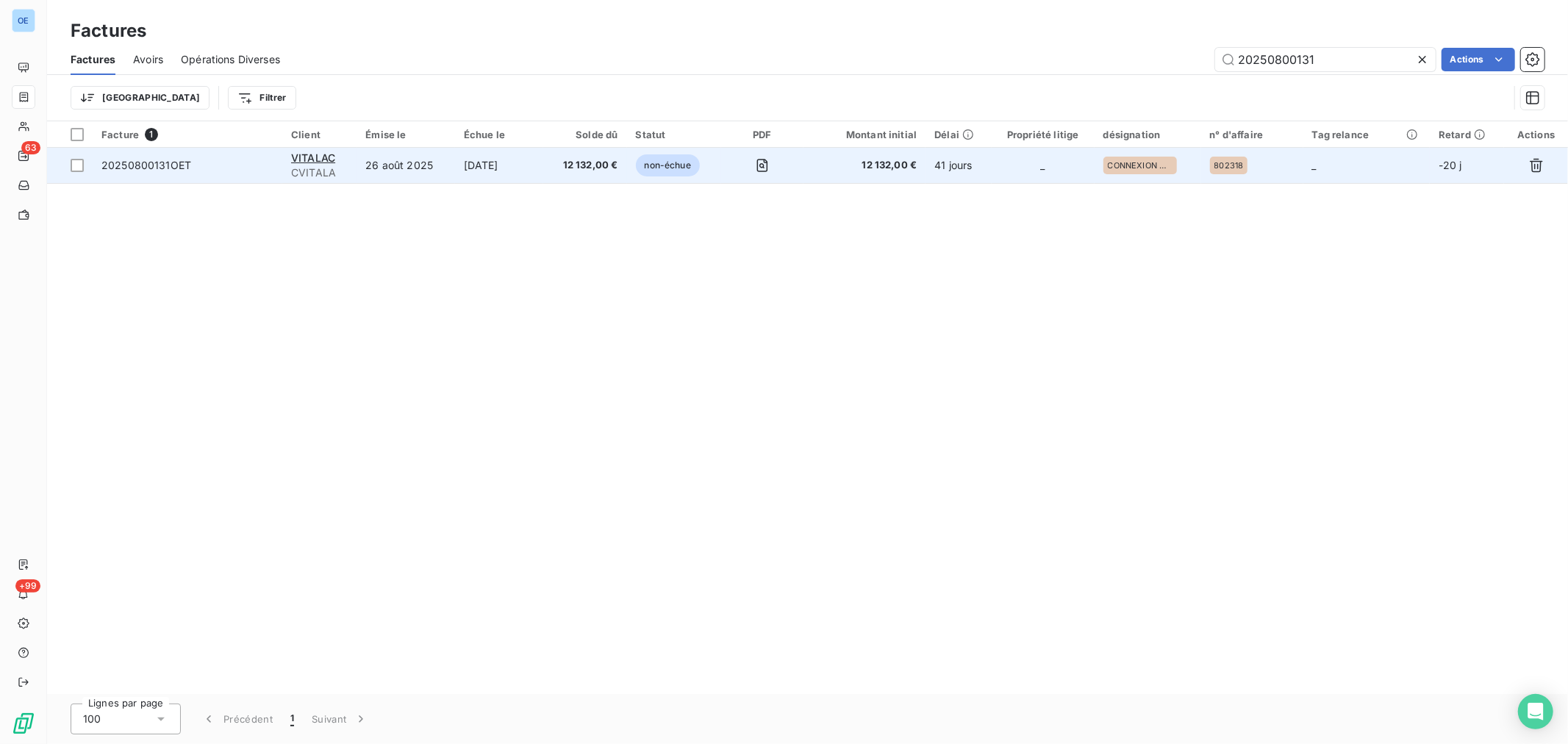
type input "20250800131"
click at [843, 171] on span "12 132,00 €" at bounding box center [864, 165] width 104 height 14
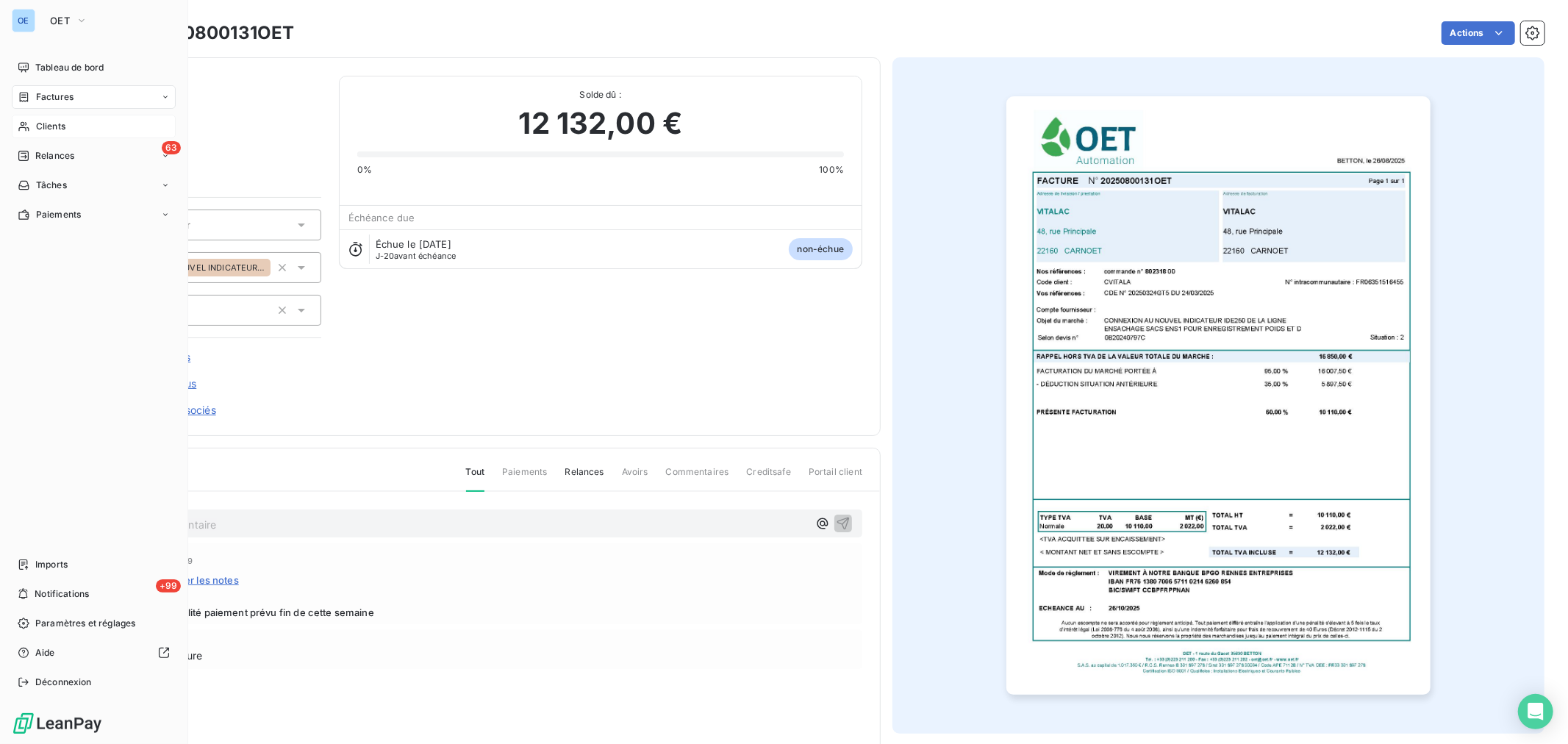
click at [22, 129] on icon at bounding box center [24, 126] width 12 height 12
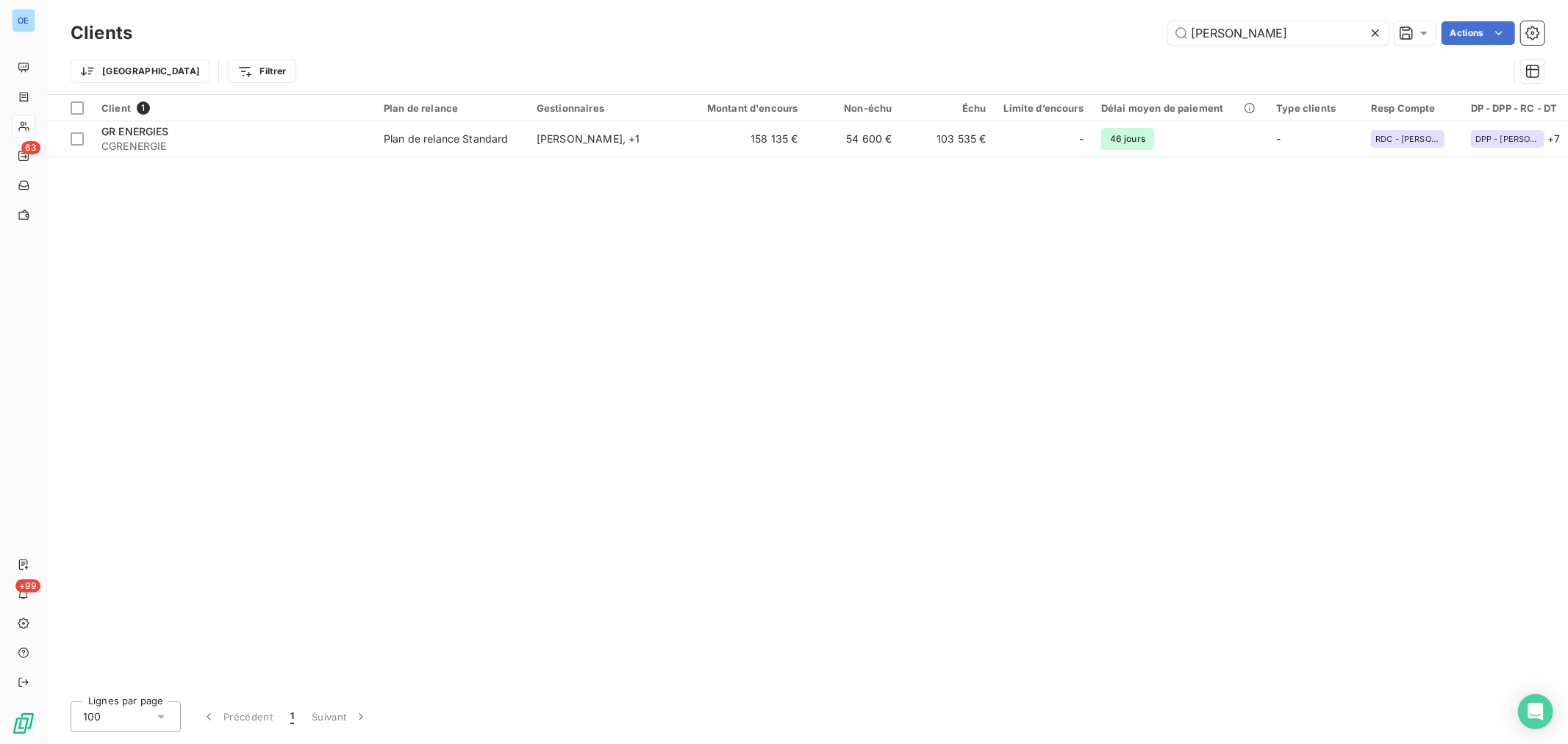
click at [1060, 24] on div "[PERSON_NAME] Actions" at bounding box center [847, 33] width 1395 height 23
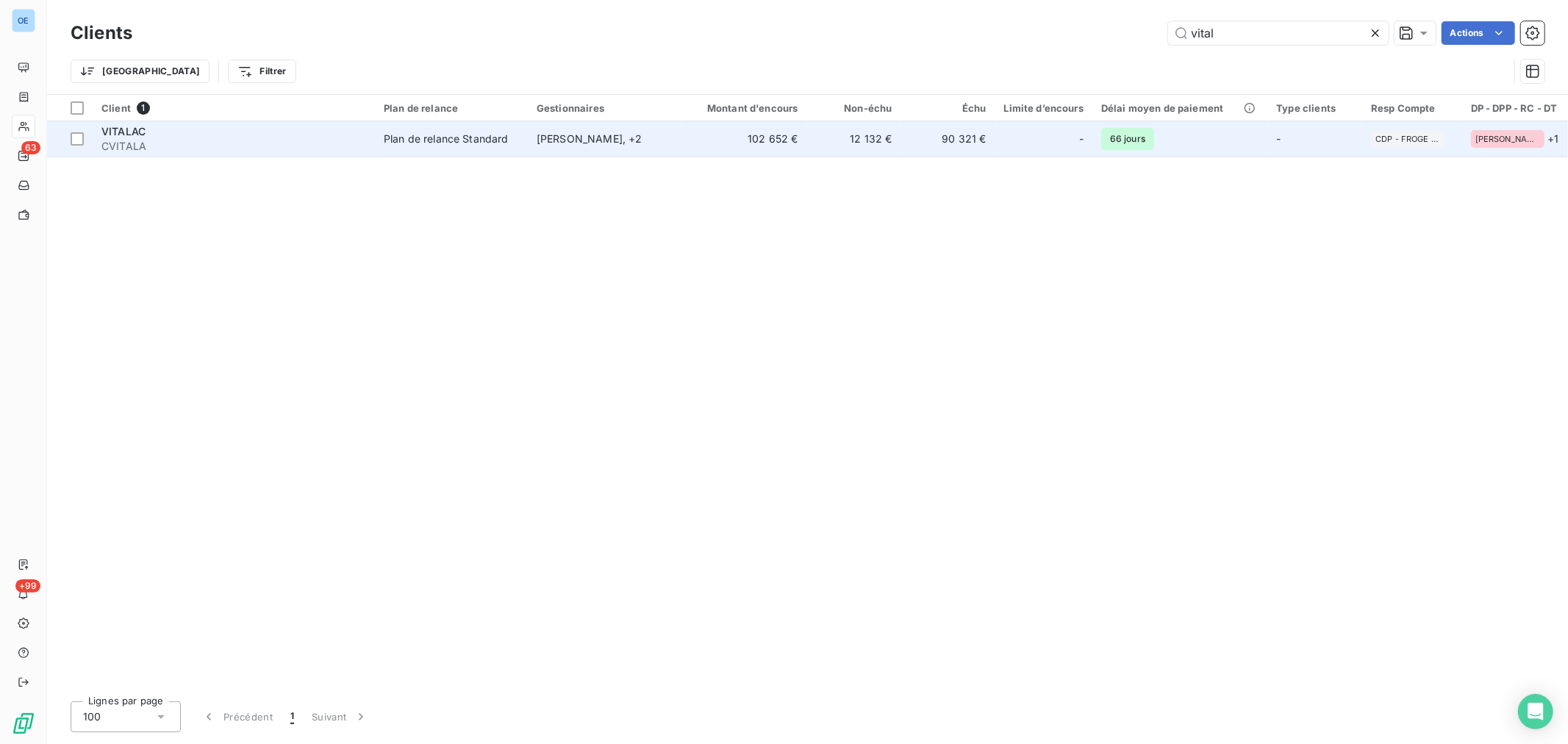
type input "vital"
click at [668, 143] on div "[PERSON_NAME] , + 2" at bounding box center [604, 138] width 136 height 14
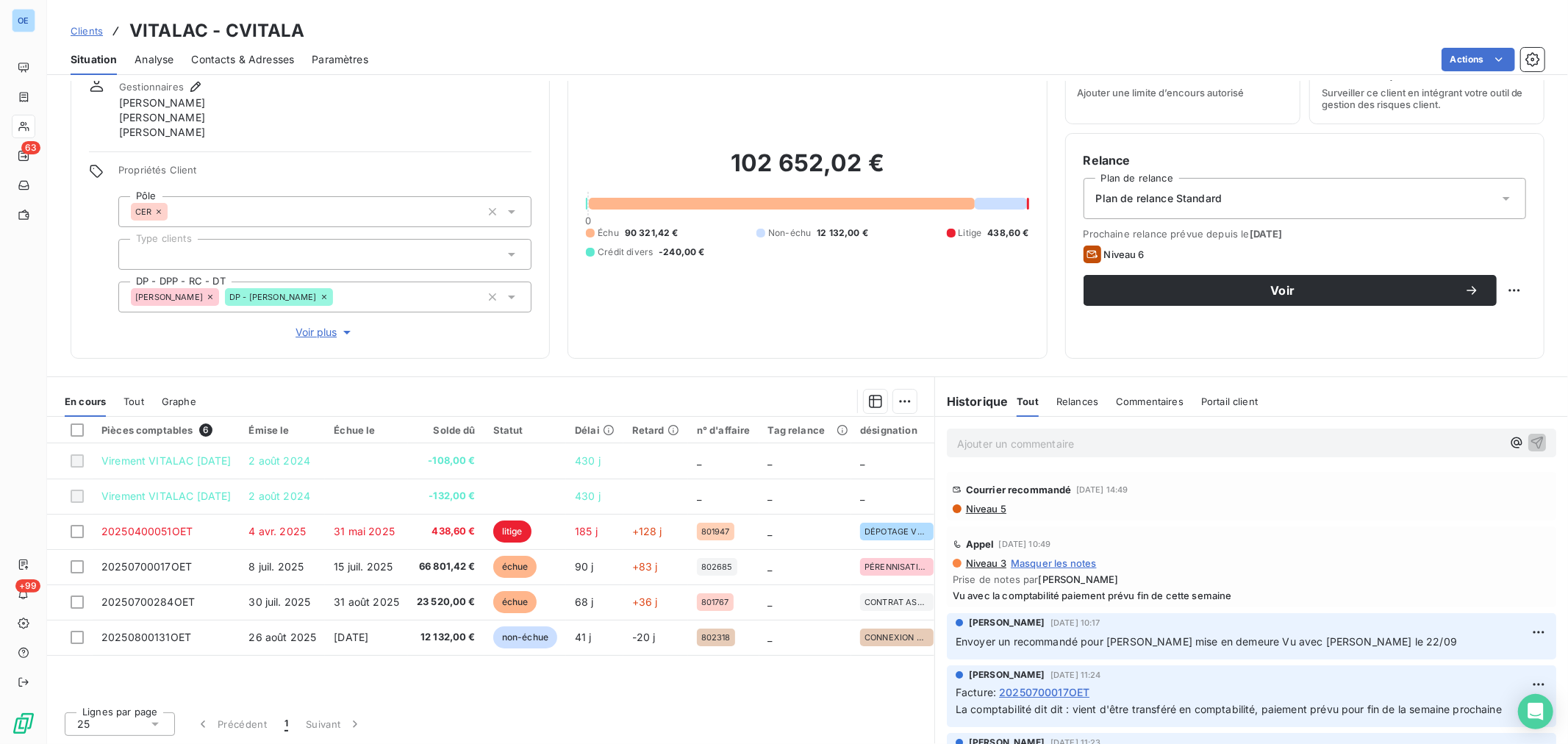
click at [986, 511] on span "Niveau 5" at bounding box center [985, 508] width 42 height 12
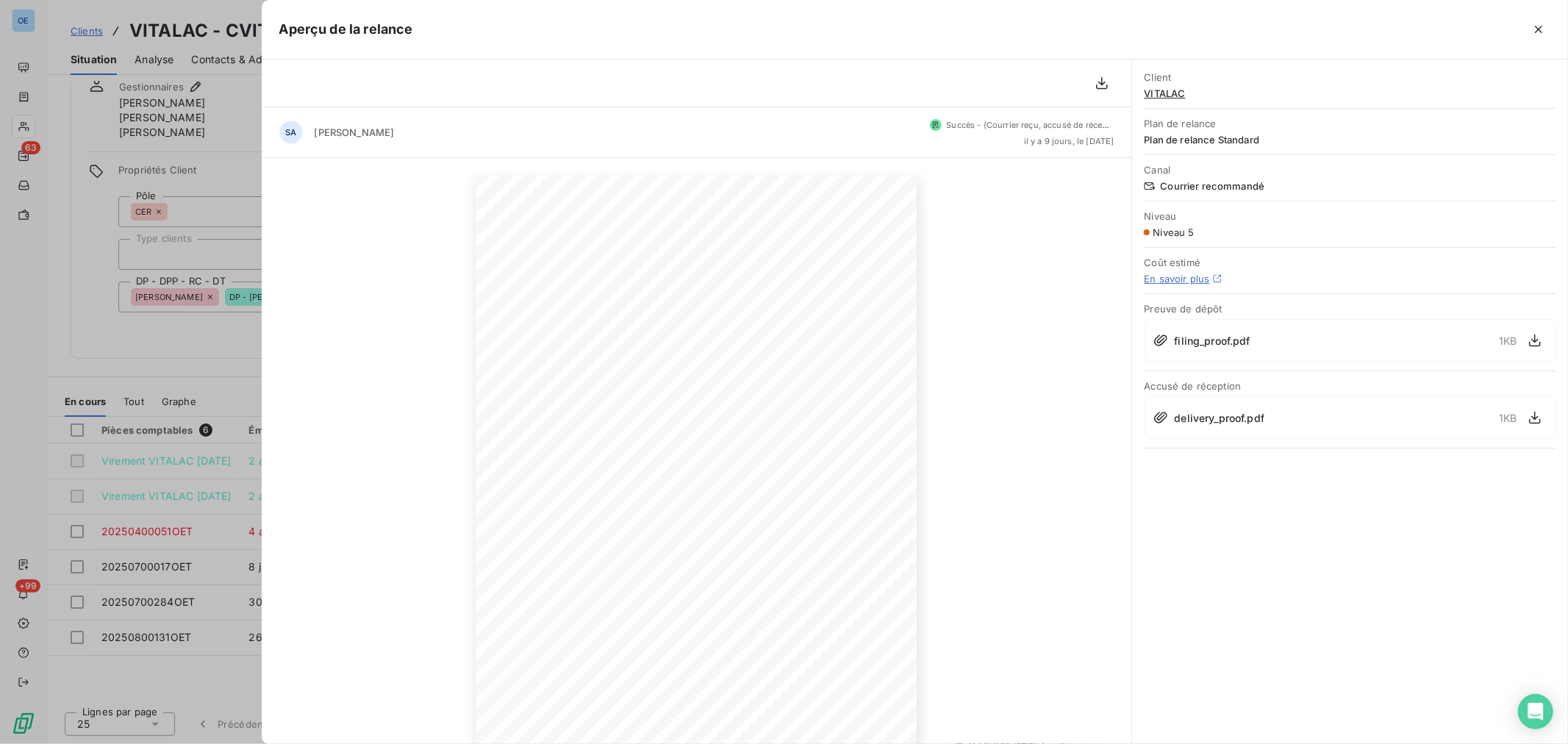
click at [231, 166] on div at bounding box center [784, 372] width 1568 height 744
